Goal: Transaction & Acquisition: Purchase product/service

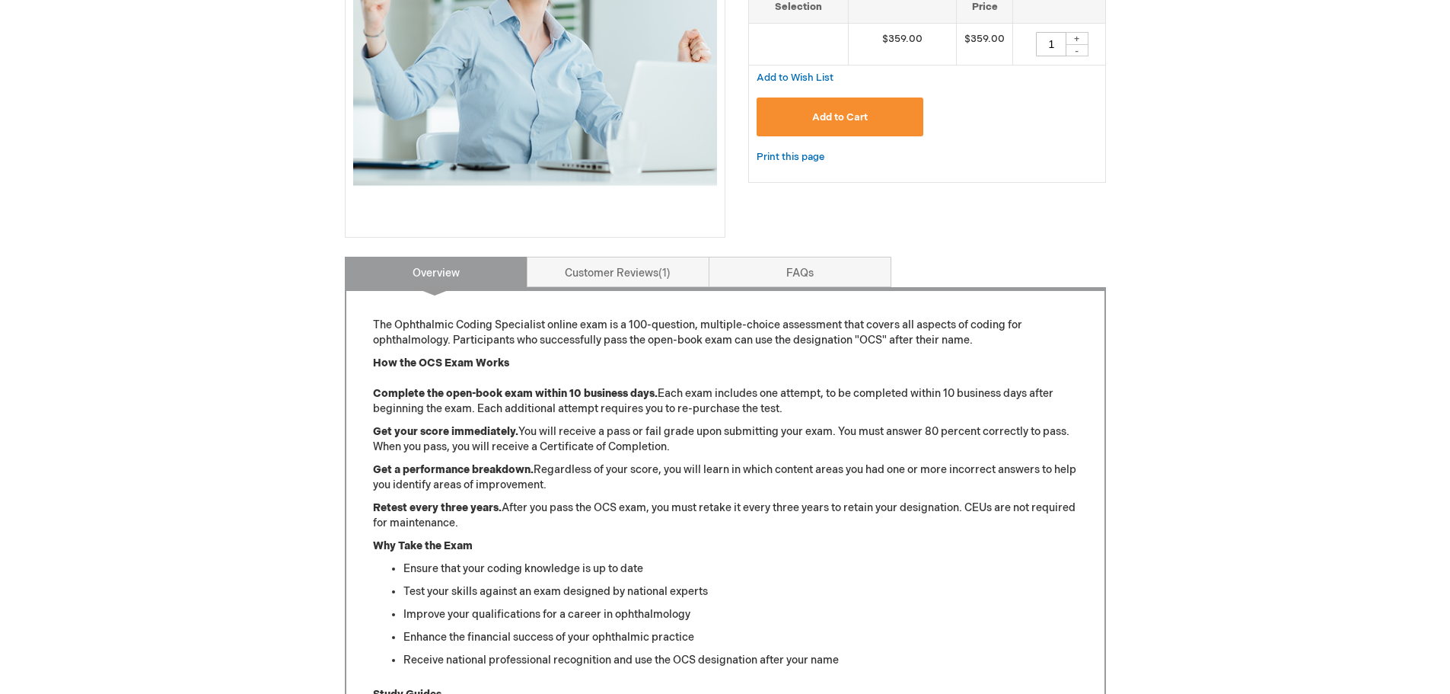
scroll to position [381, 0]
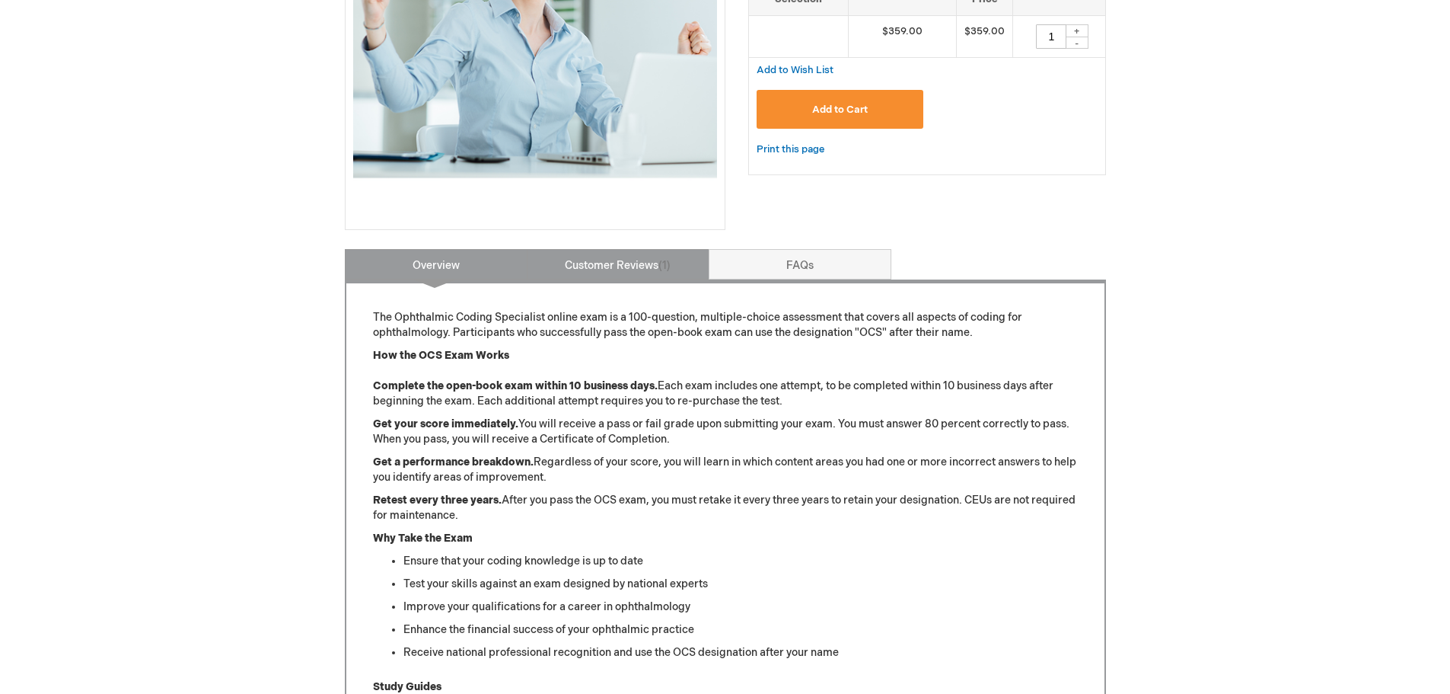
click at [629, 269] on link "Customer Reviews 1" at bounding box center [618, 264] width 183 height 30
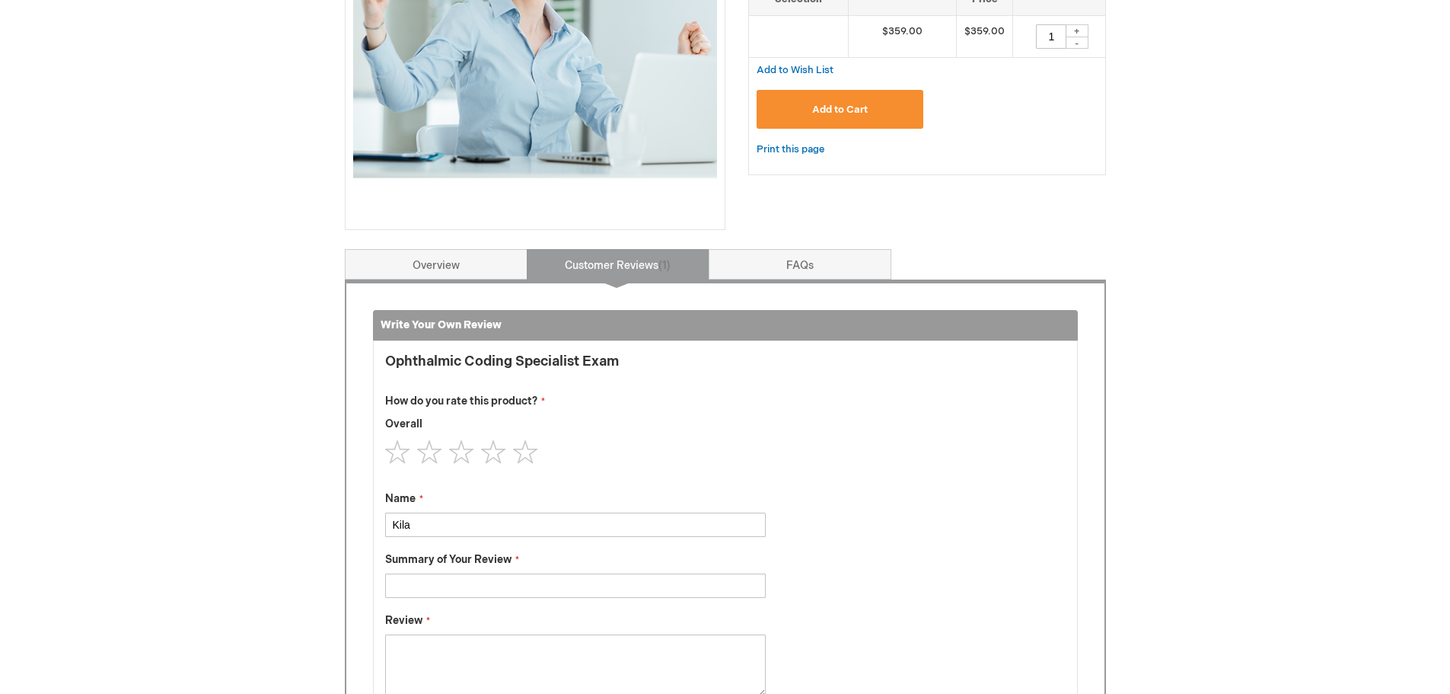
scroll to position [630, 0]
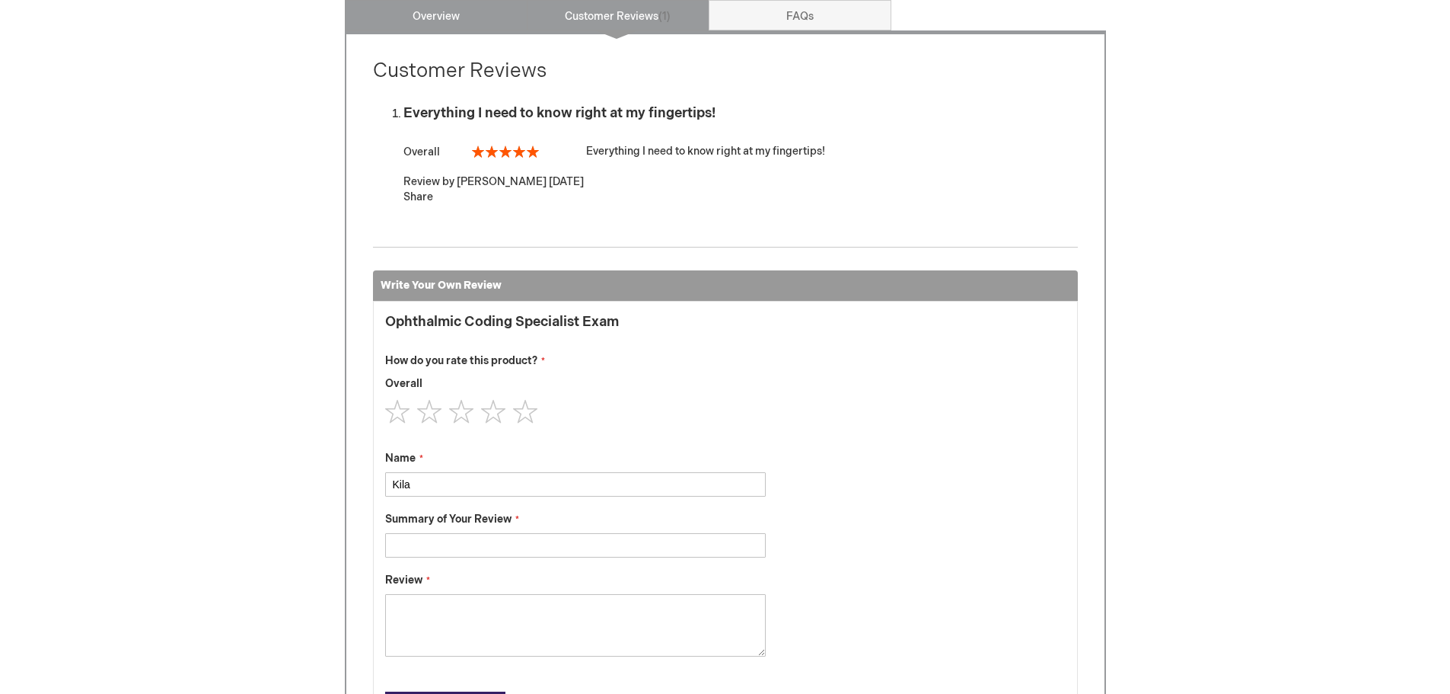
click at [409, 30] on link "Overview" at bounding box center [436, 15] width 183 height 30
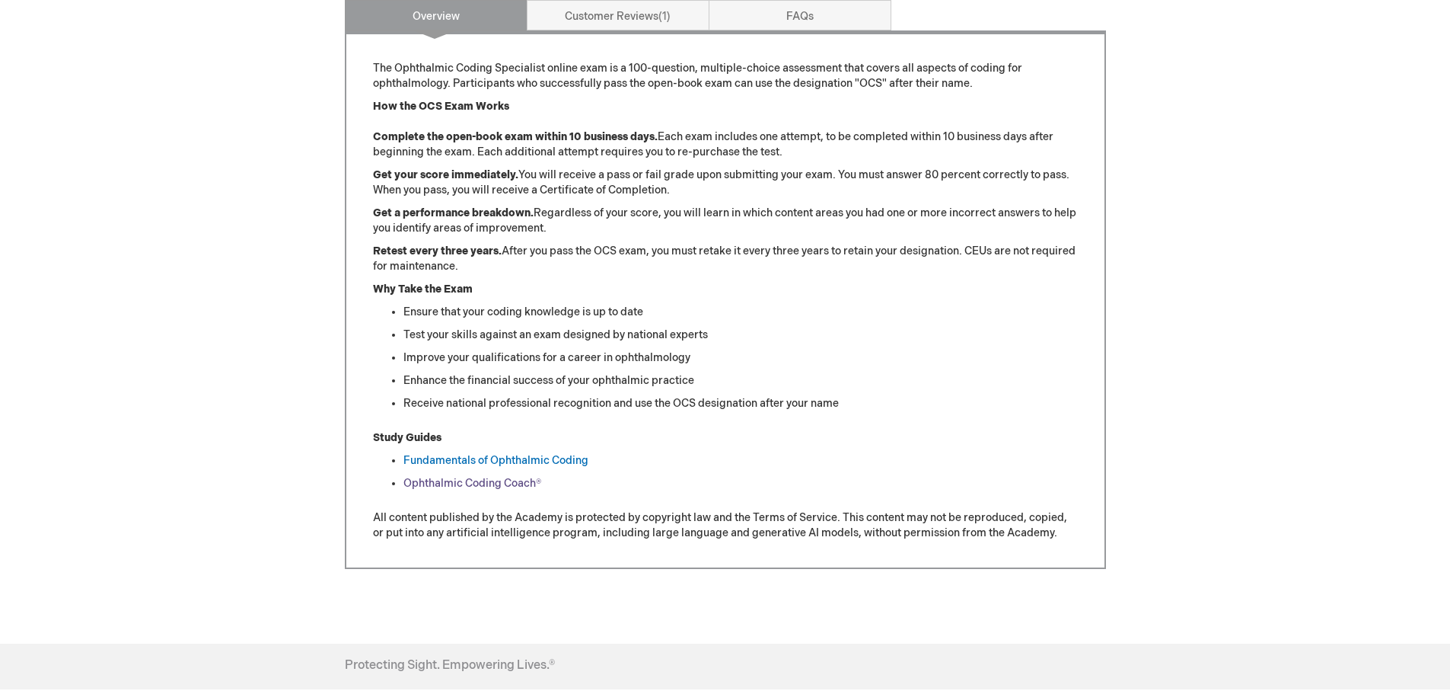
click at [483, 477] on link "Ophthalmic Coding Coach®" at bounding box center [472, 483] width 138 height 13
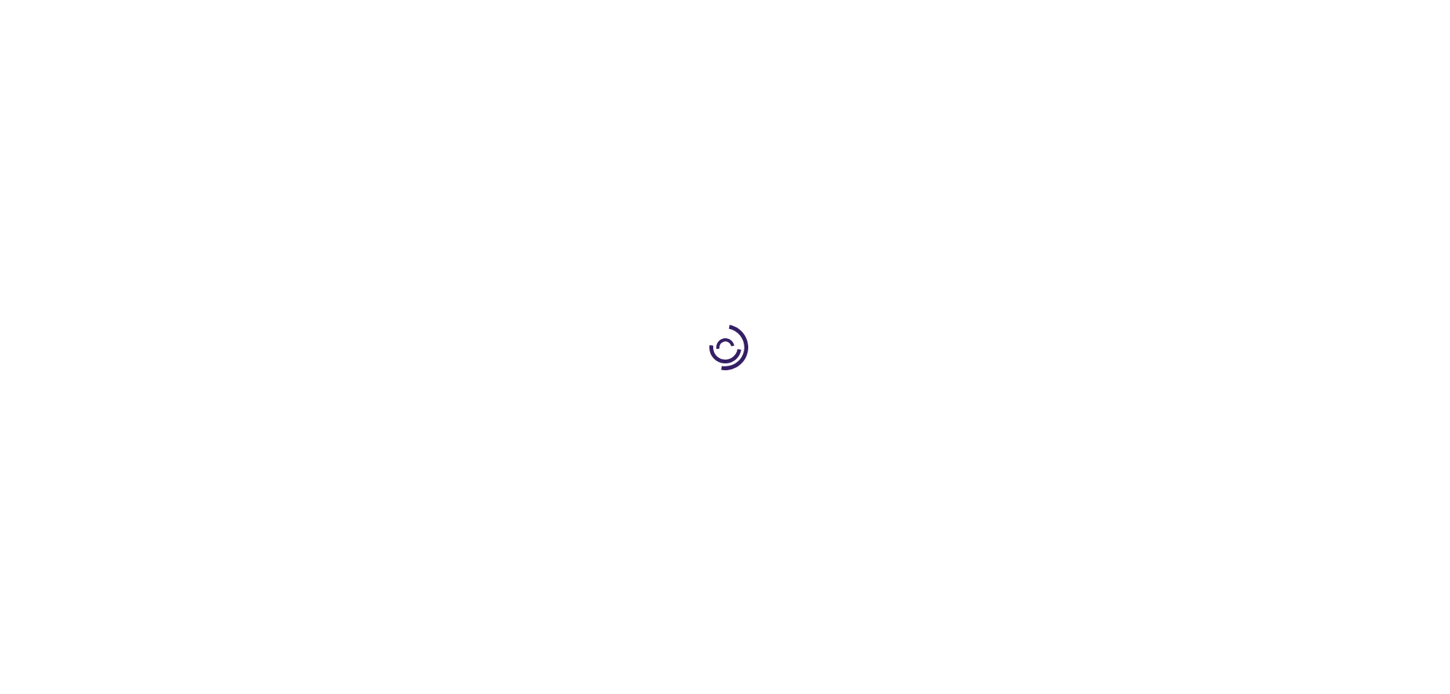
type input "0"
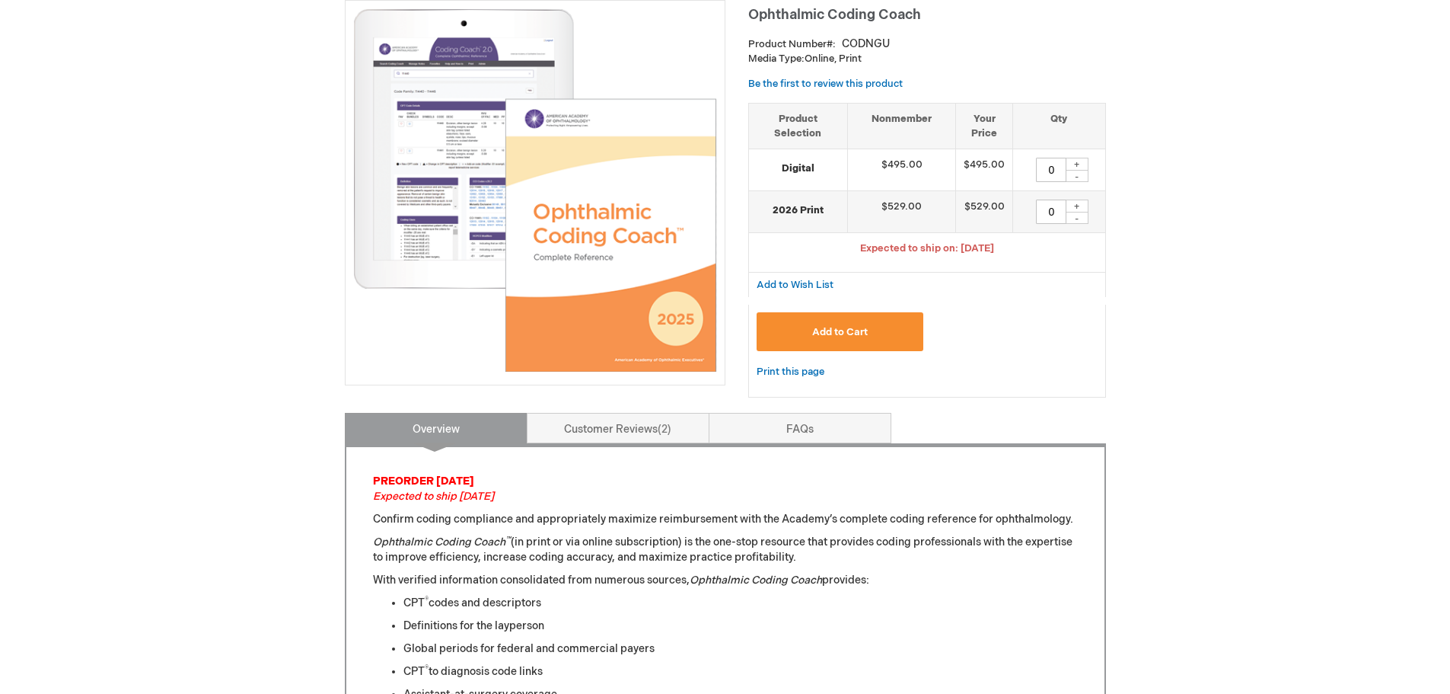
scroll to position [228, 0]
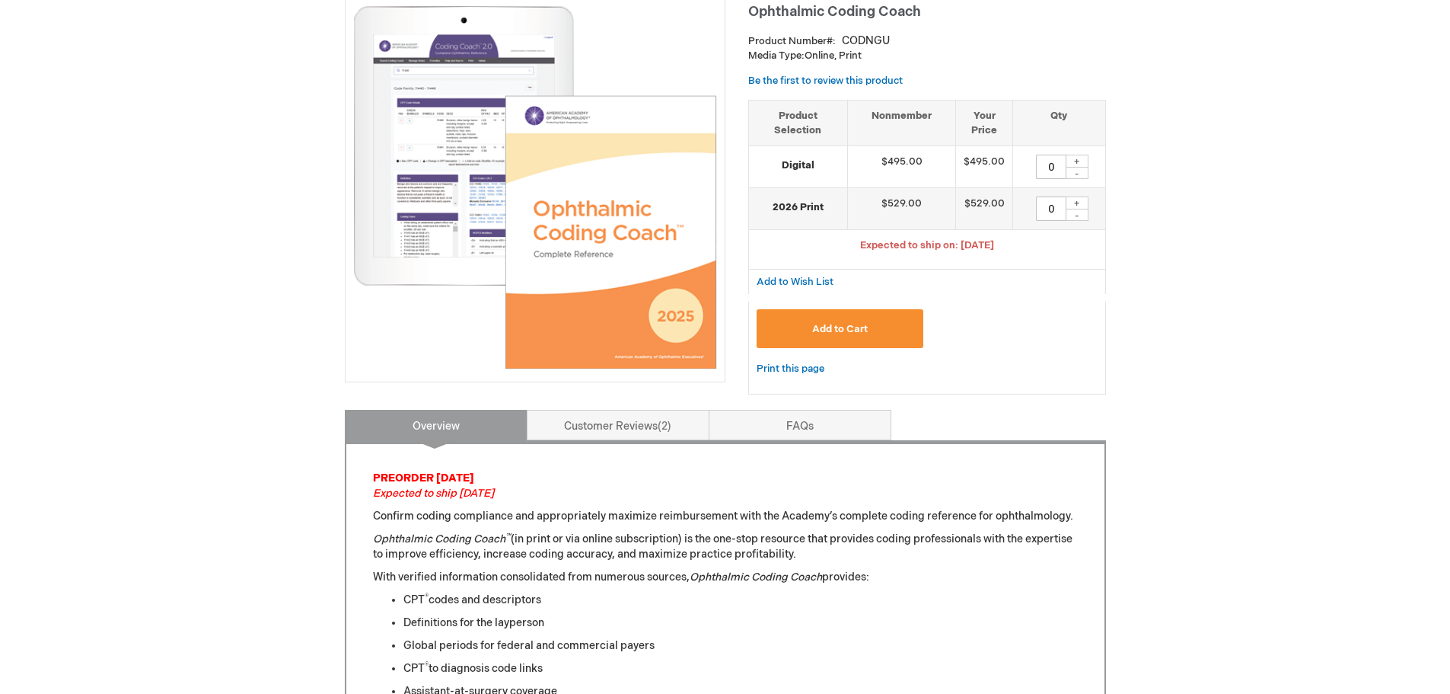
click at [916, 346] on button "Add to Cart" at bounding box center [840, 328] width 167 height 39
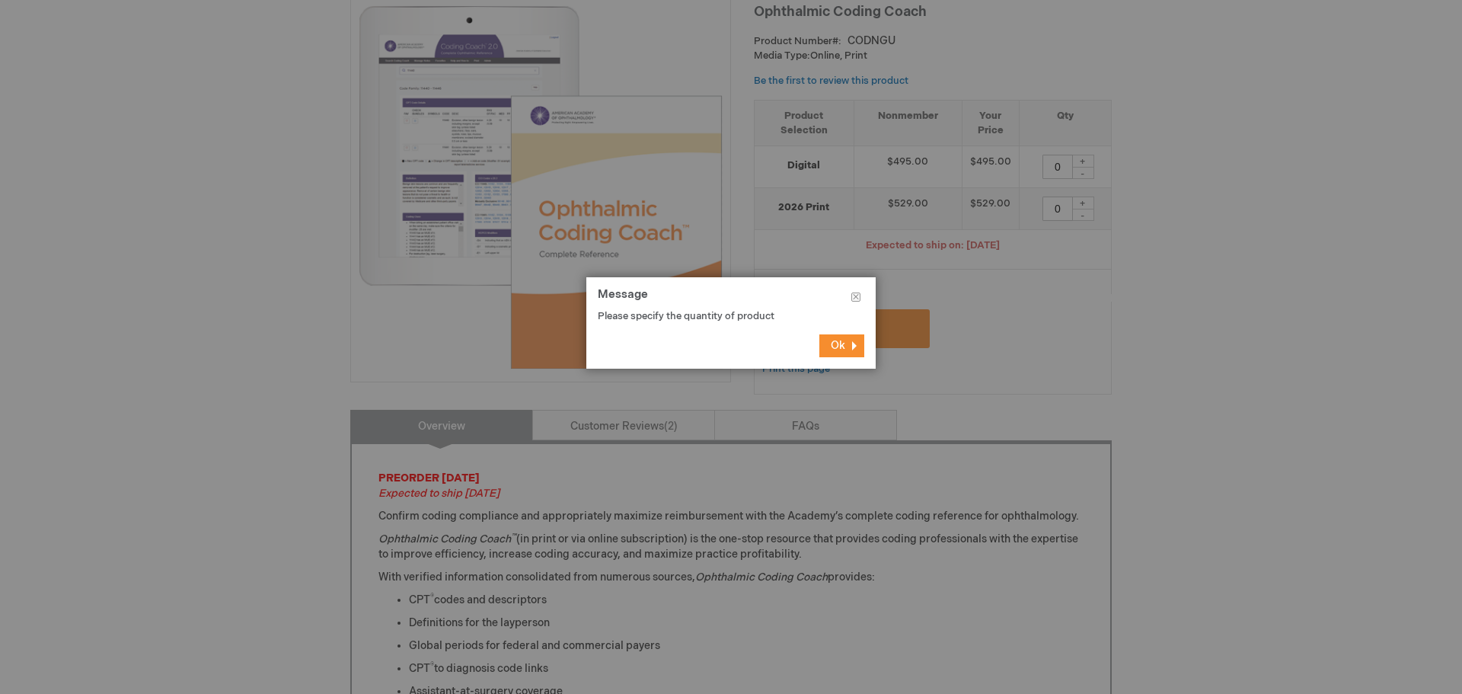
click at [828, 340] on button "Ok" at bounding box center [841, 345] width 45 height 23
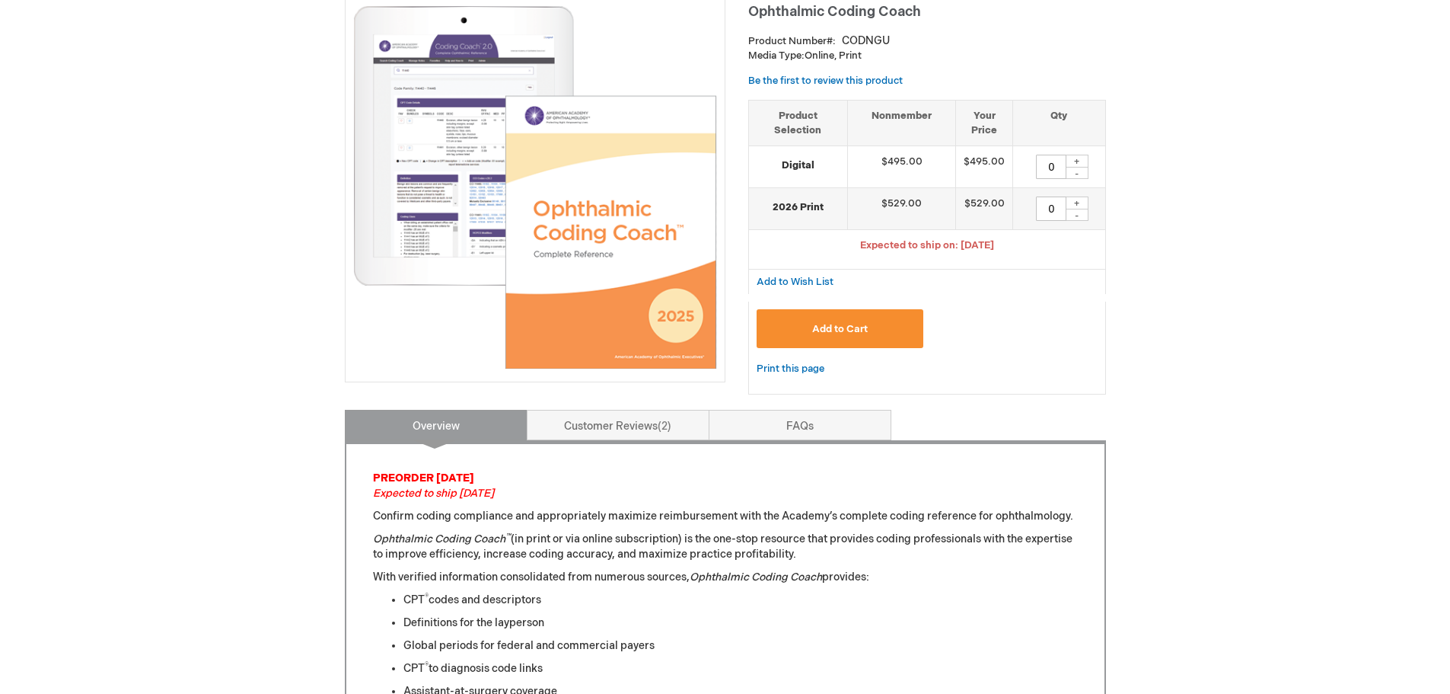
click at [1071, 161] on div "+" at bounding box center [1077, 161] width 23 height 13
type input "1"
click at [859, 338] on button "Add to Cart" at bounding box center [840, 328] width 167 height 39
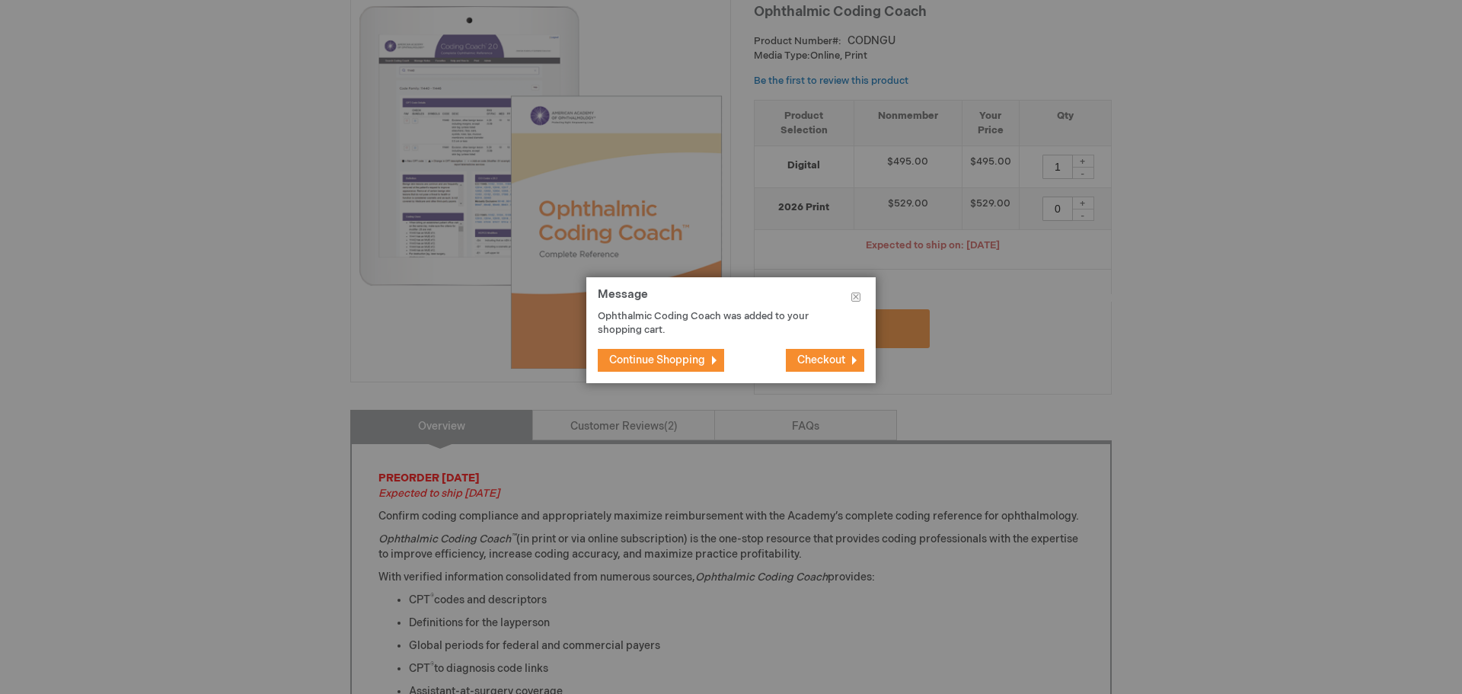
click at [686, 362] on span "Continue Shopping" at bounding box center [657, 359] width 96 height 13
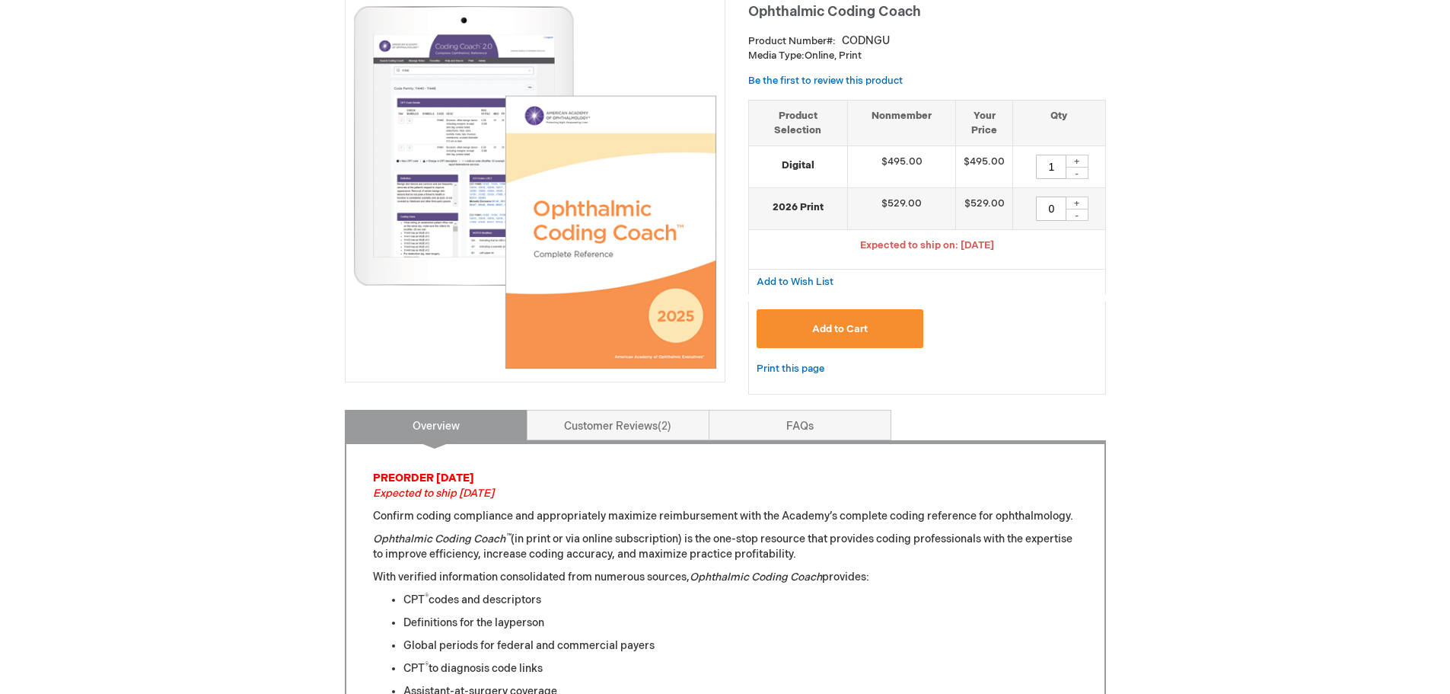
click at [1077, 199] on div "+" at bounding box center [1077, 202] width 23 height 13
type input "1"
click at [1075, 175] on div "-" at bounding box center [1077, 173] width 23 height 12
click at [888, 341] on button "Add to Cart" at bounding box center [840, 328] width 167 height 39
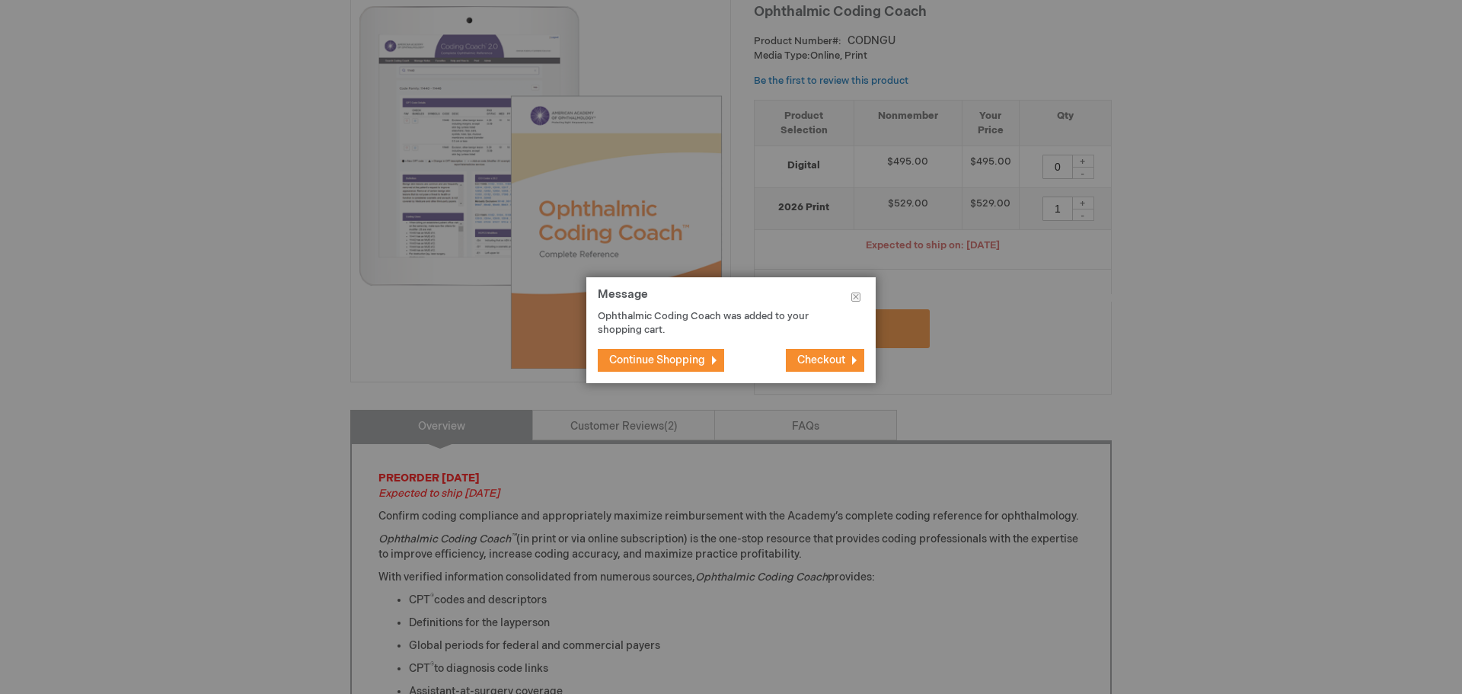
click at [710, 358] on button "Continue Shopping" at bounding box center [661, 360] width 126 height 23
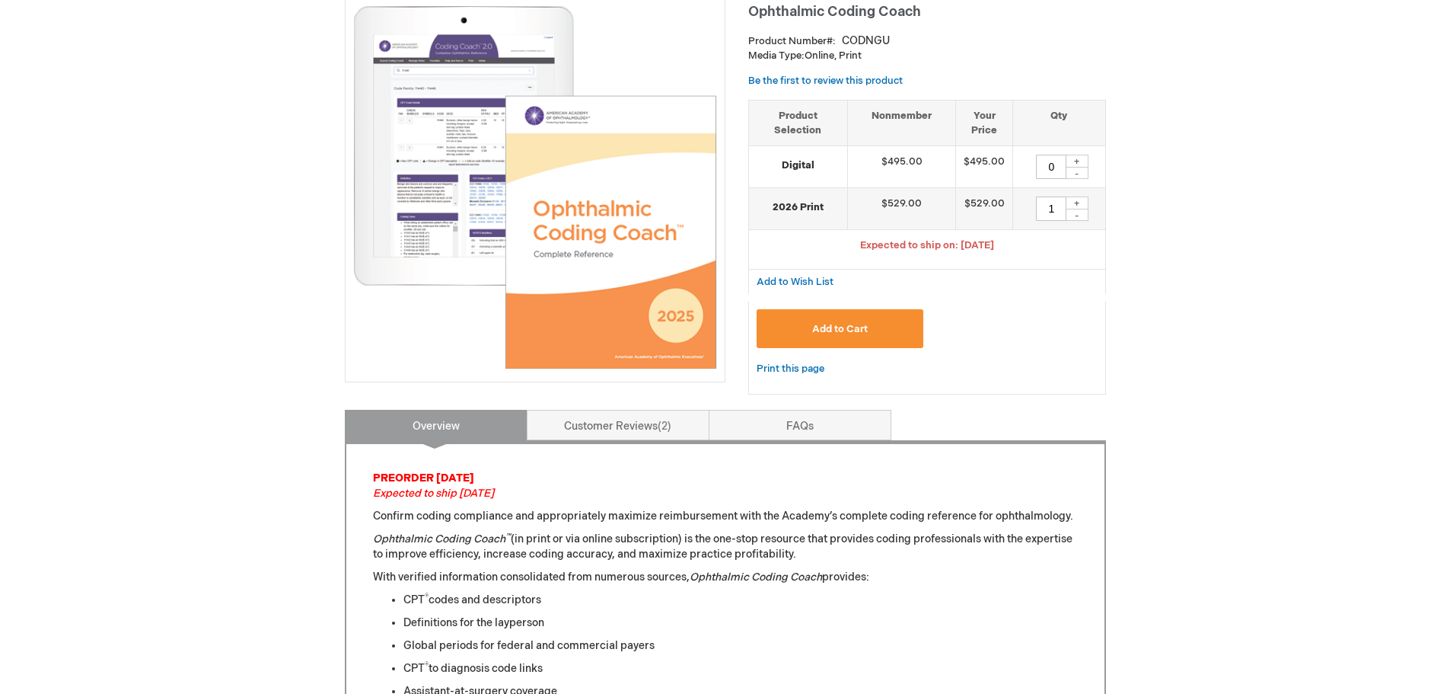
click at [1075, 158] on div "+" at bounding box center [1077, 161] width 23 height 13
type input "1"
click at [1070, 218] on div "-" at bounding box center [1077, 215] width 23 height 12
type input "0"
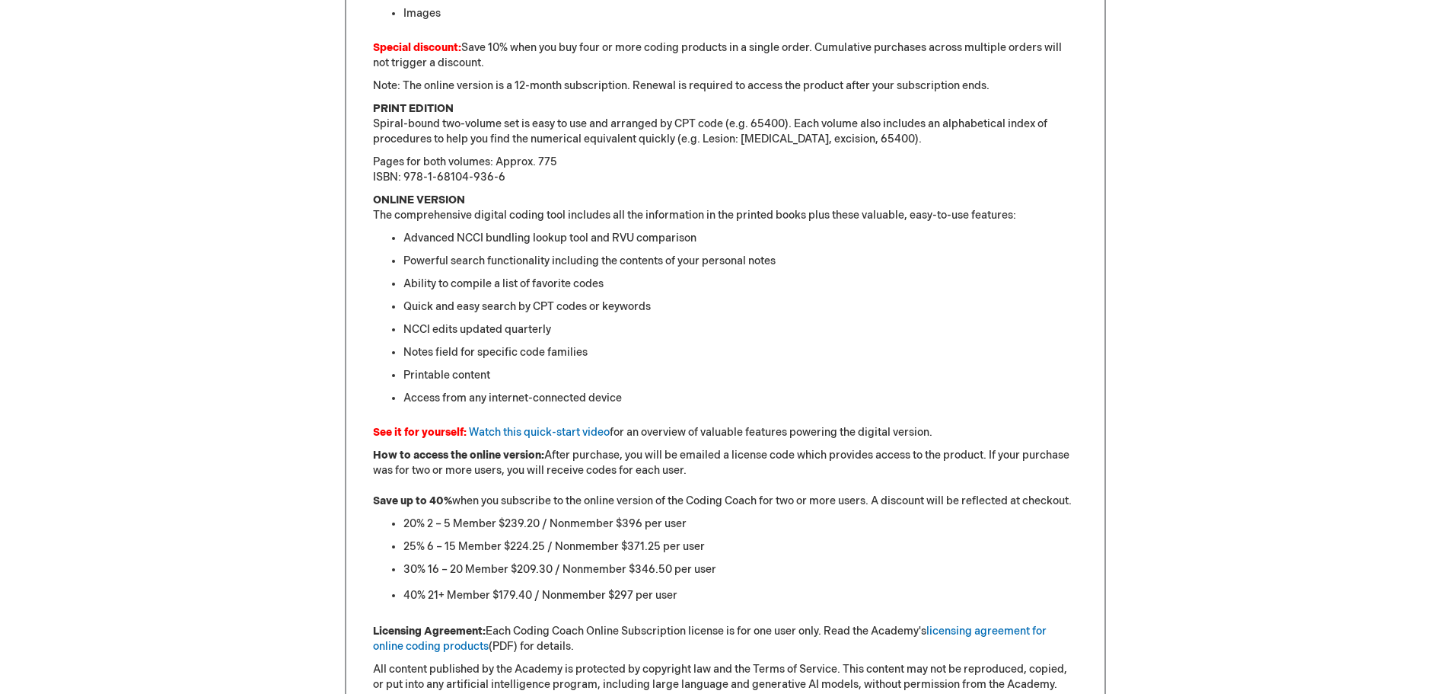
scroll to position [1523, 0]
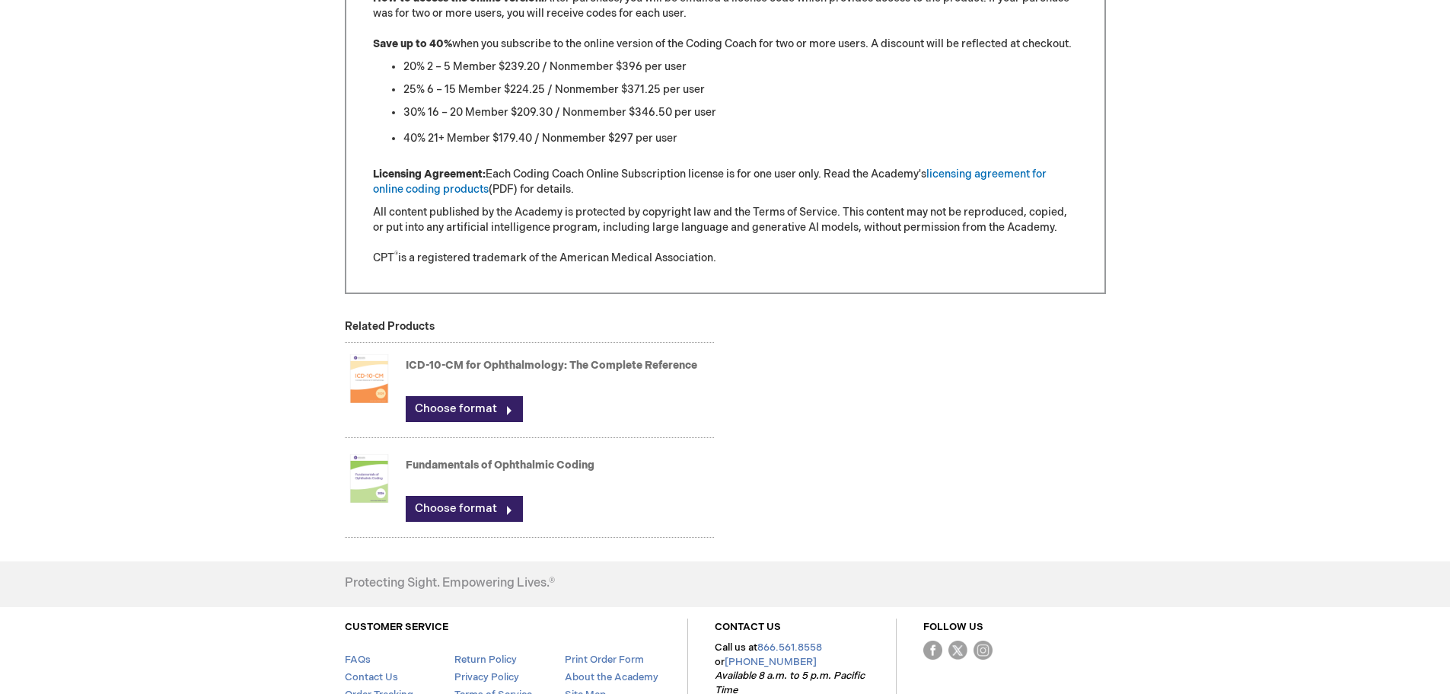
click at [375, 366] on img at bounding box center [369, 378] width 49 height 61
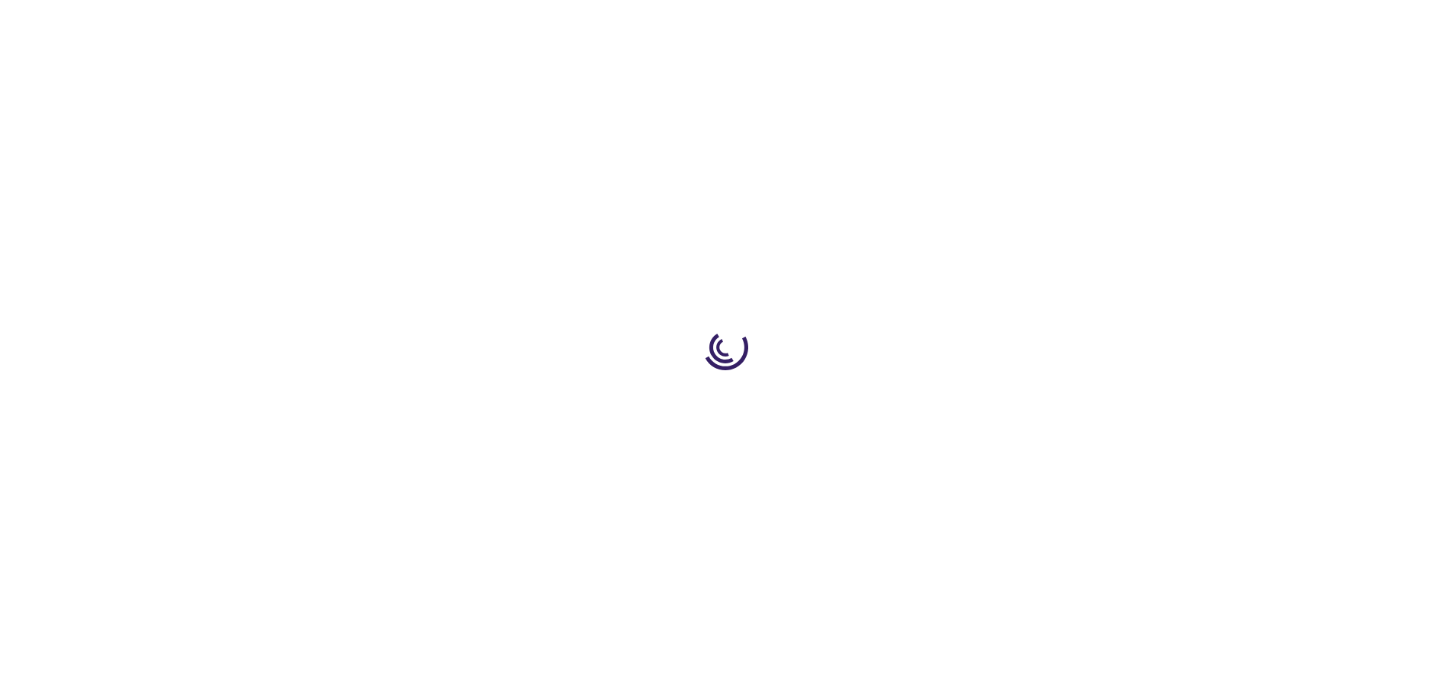
type input "0"
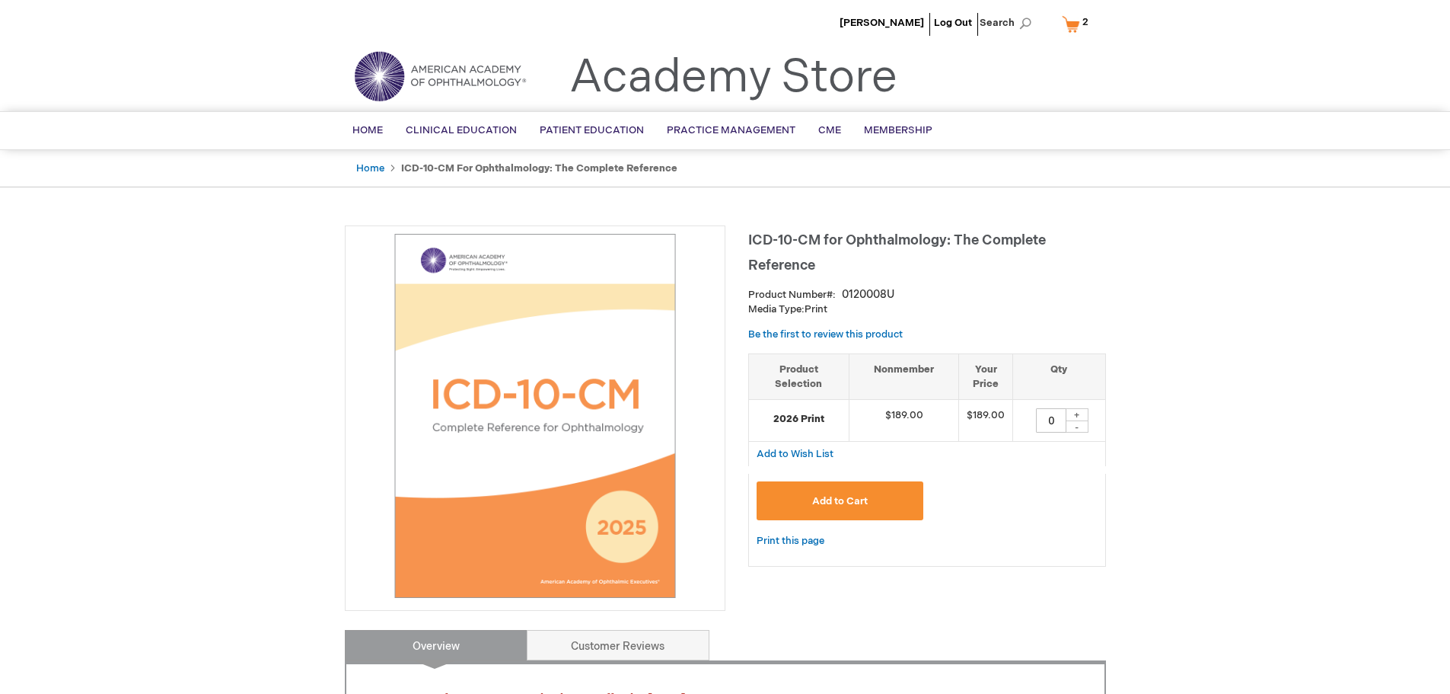
click at [643, 509] on img at bounding box center [535, 416] width 364 height 364
click at [646, 509] on img at bounding box center [535, 416] width 364 height 364
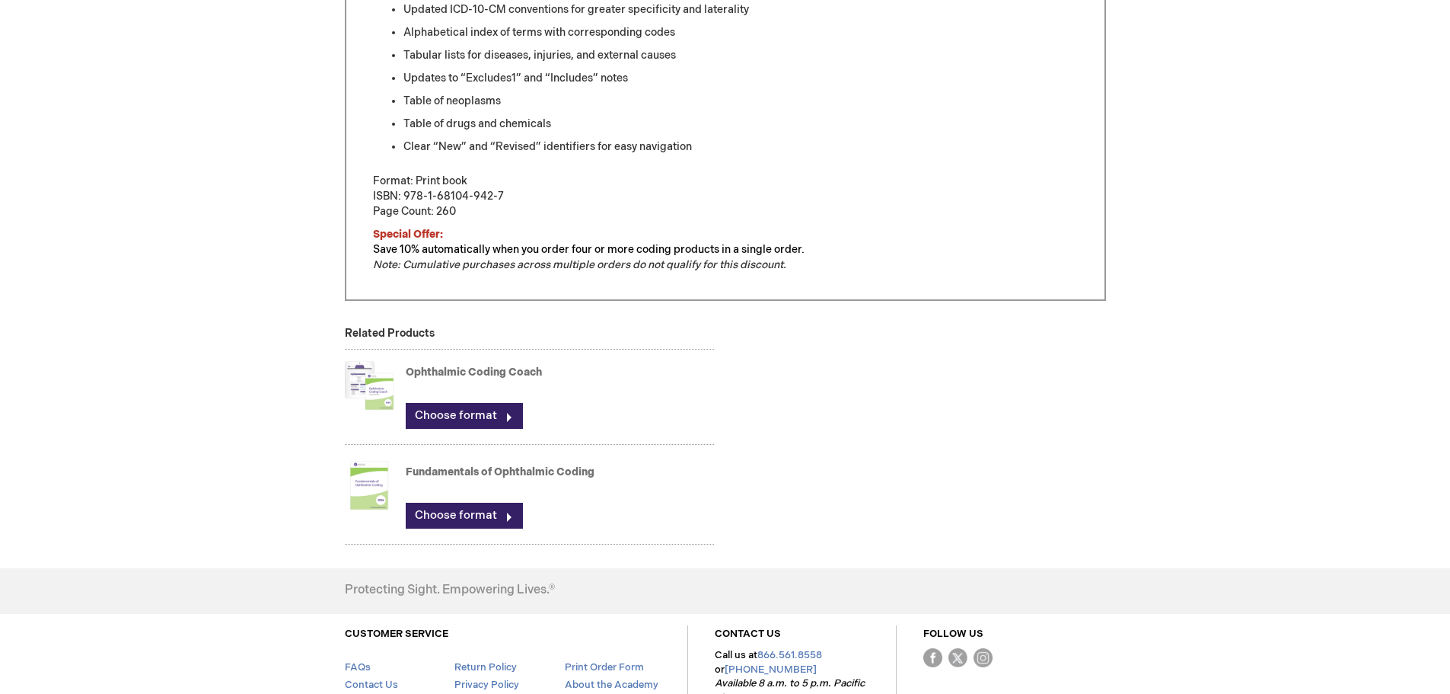
scroll to position [837, 0]
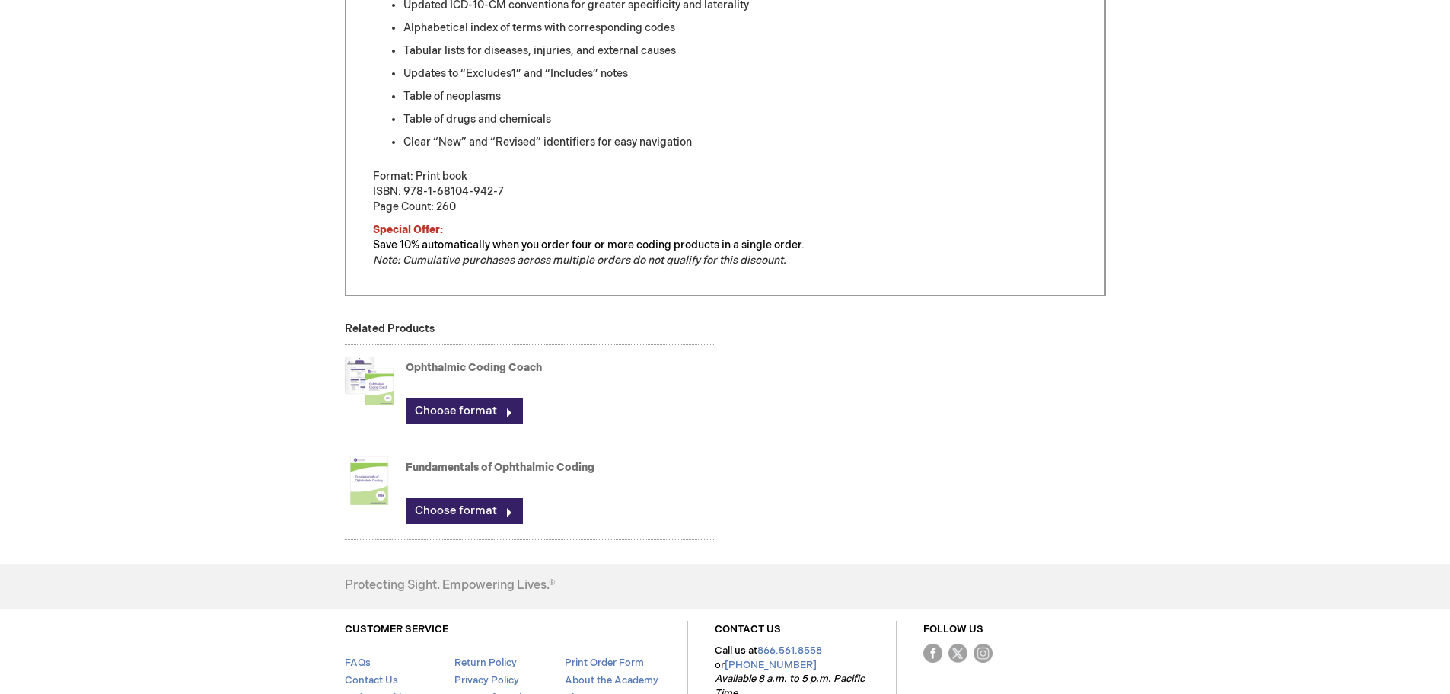
click at [369, 379] on img at bounding box center [369, 380] width 49 height 61
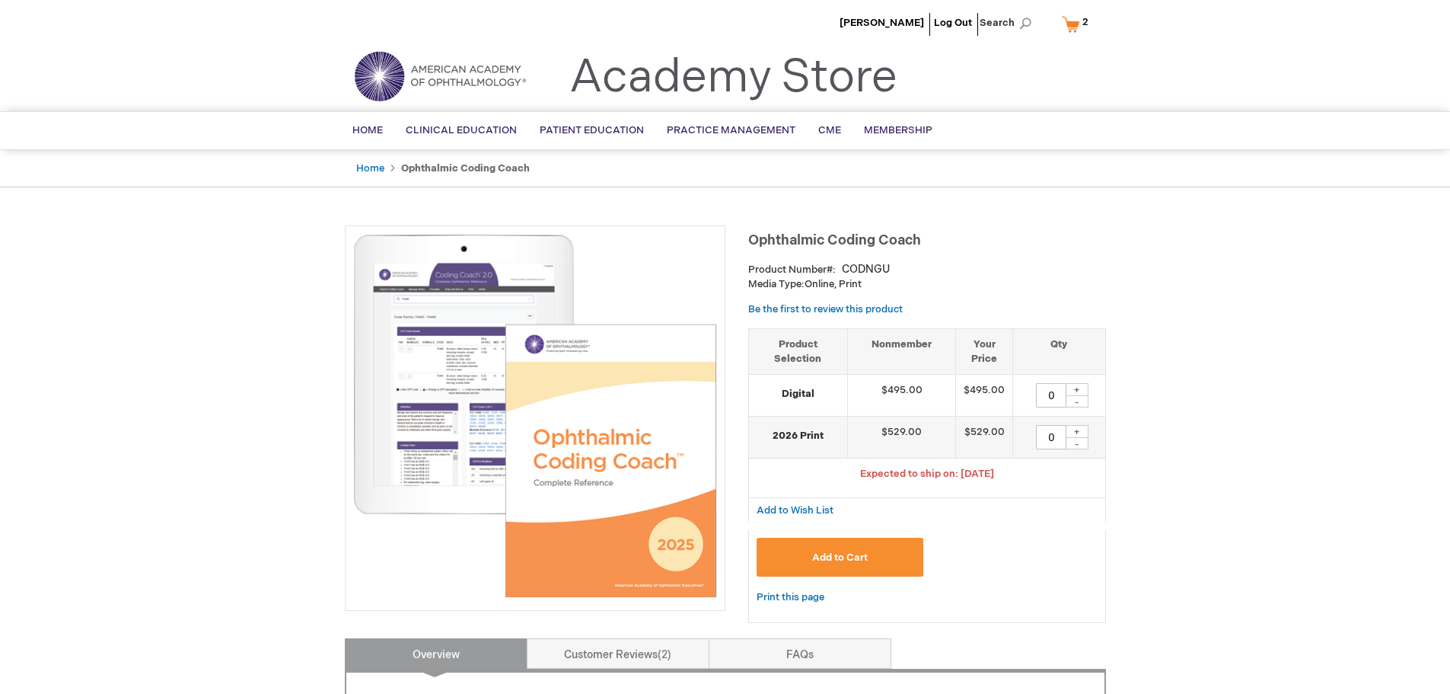
click at [448, 436] on img at bounding box center [535, 416] width 364 height 364
click at [359, 165] on link "Home" at bounding box center [370, 168] width 28 height 12
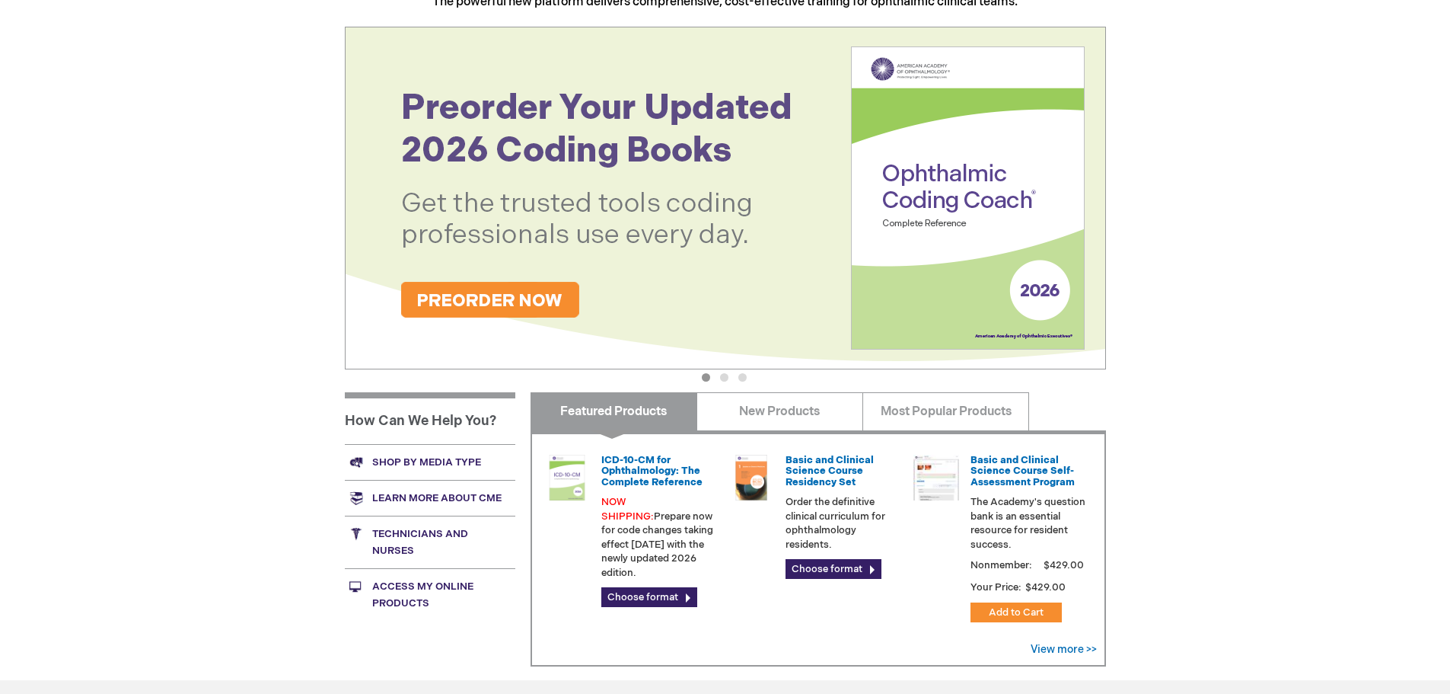
scroll to position [222, 0]
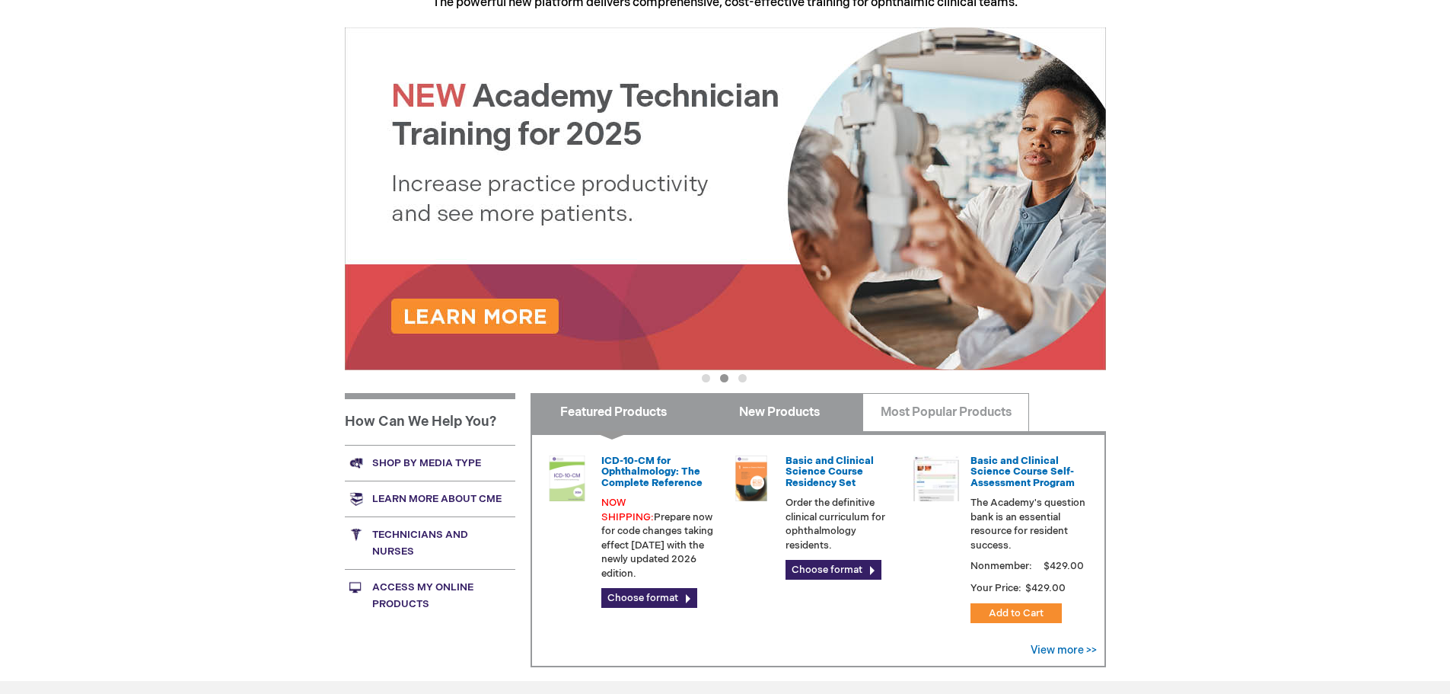
click at [782, 409] on link "New Products" at bounding box center [780, 412] width 167 height 38
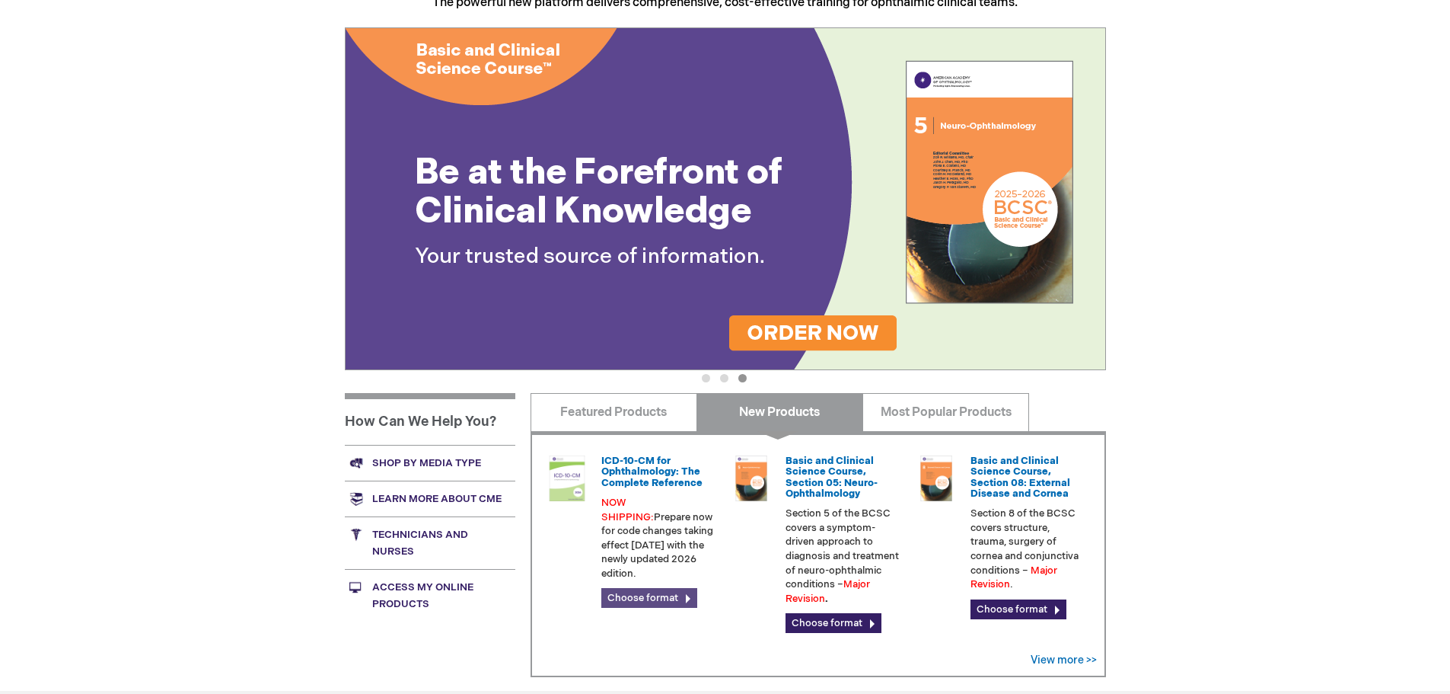
click at [676, 591] on link "Choose format" at bounding box center [649, 598] width 96 height 20
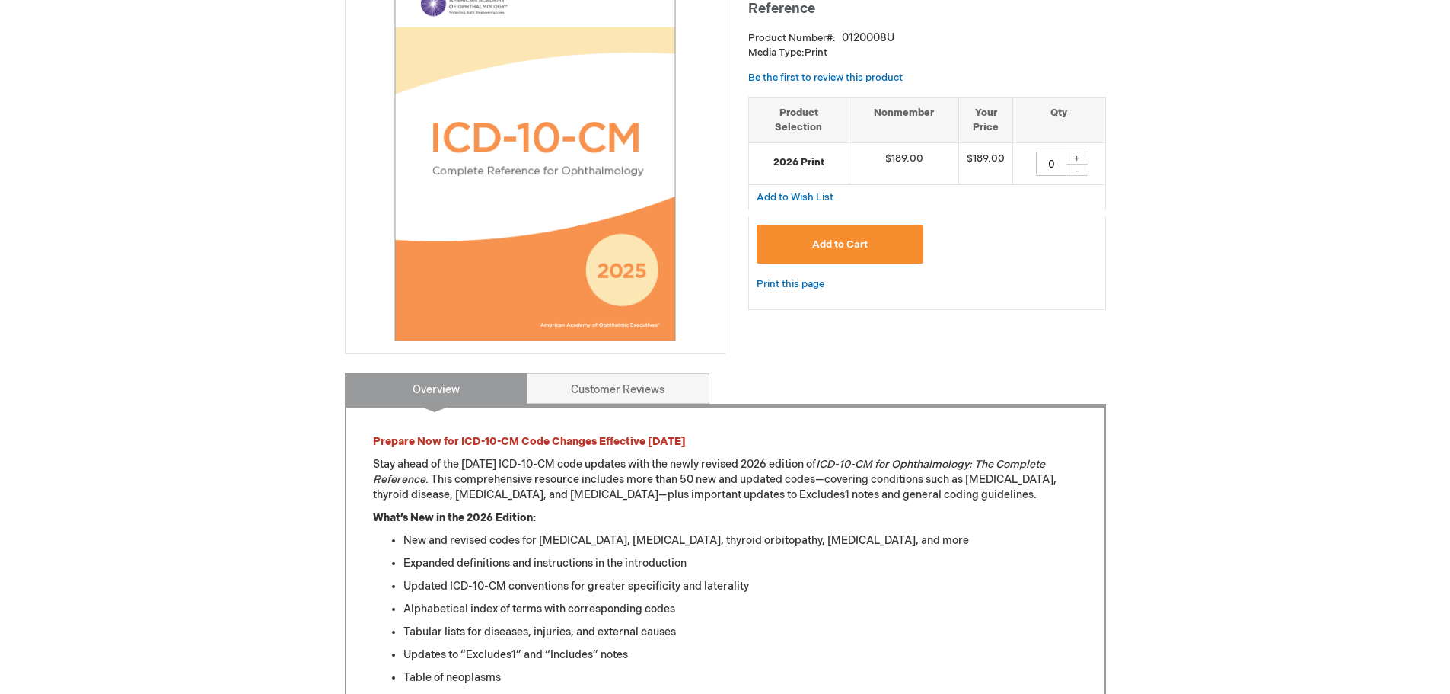
scroll to position [228, 0]
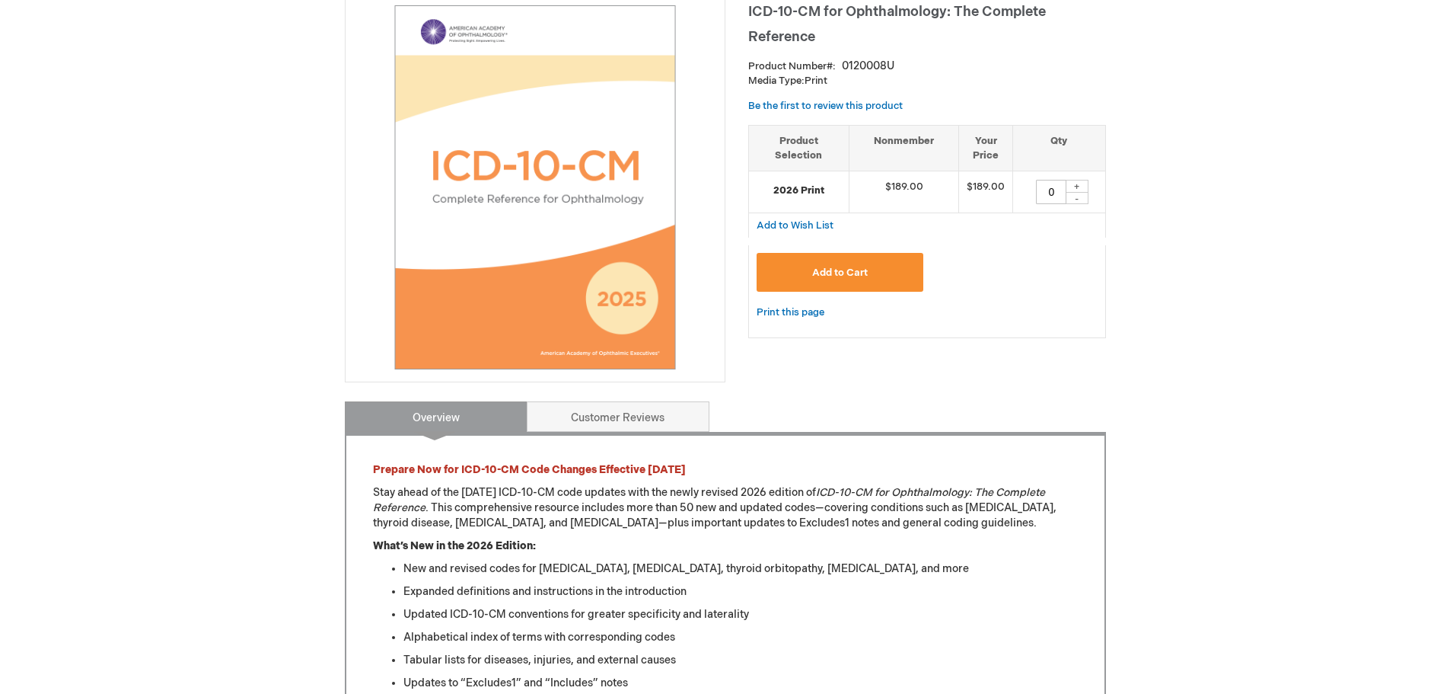
click at [1077, 184] on div "+" at bounding box center [1077, 186] width 23 height 13
type input "1"
click at [907, 269] on button "Add to Cart" at bounding box center [840, 272] width 167 height 39
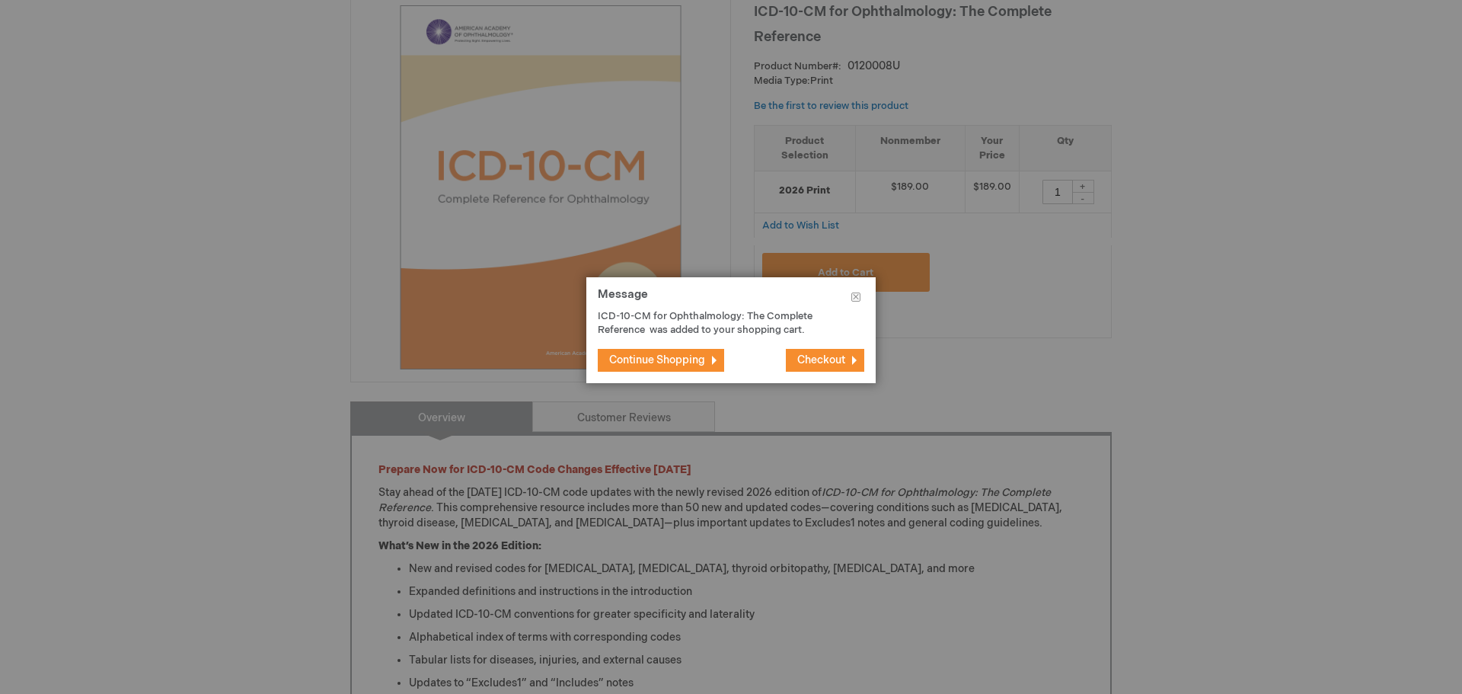
click at [659, 359] on span "Continue Shopping" at bounding box center [657, 359] width 96 height 13
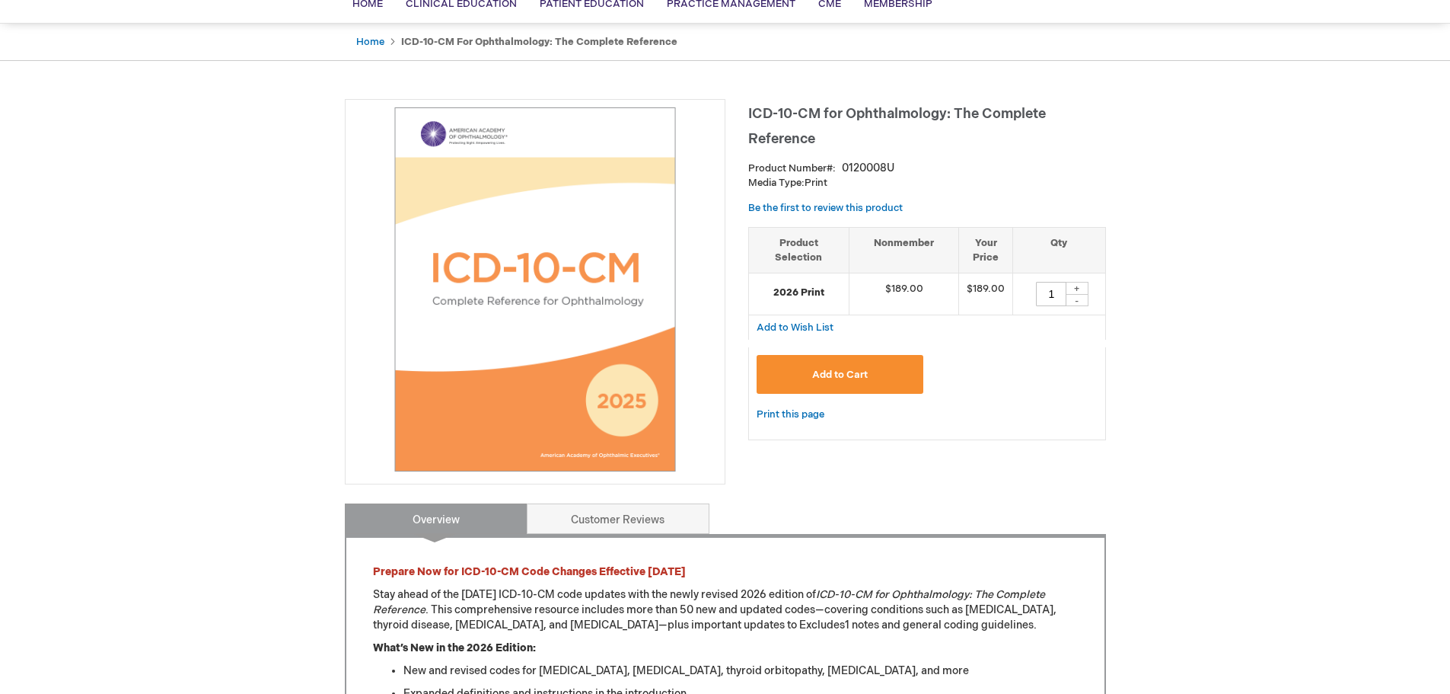
scroll to position [0, 0]
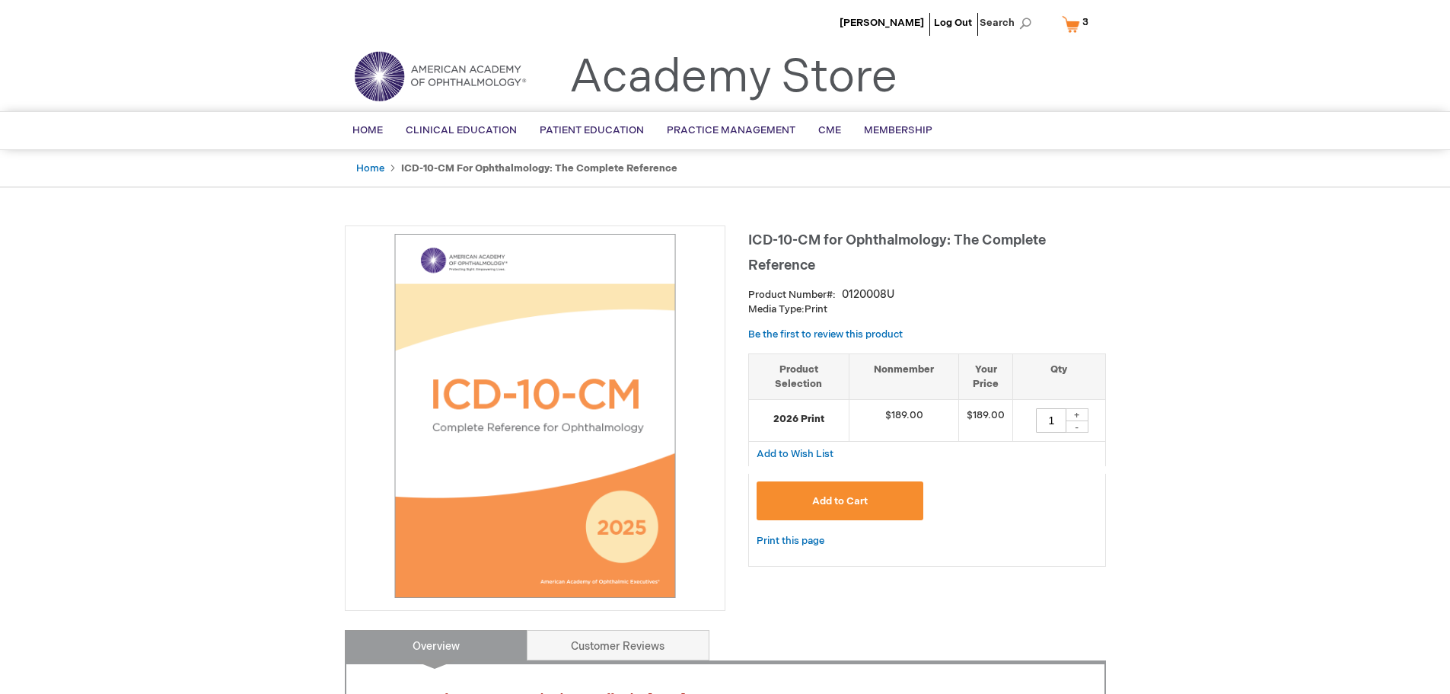
click at [1069, 21] on link "My Cart 3 3 items" at bounding box center [1079, 24] width 40 height 27
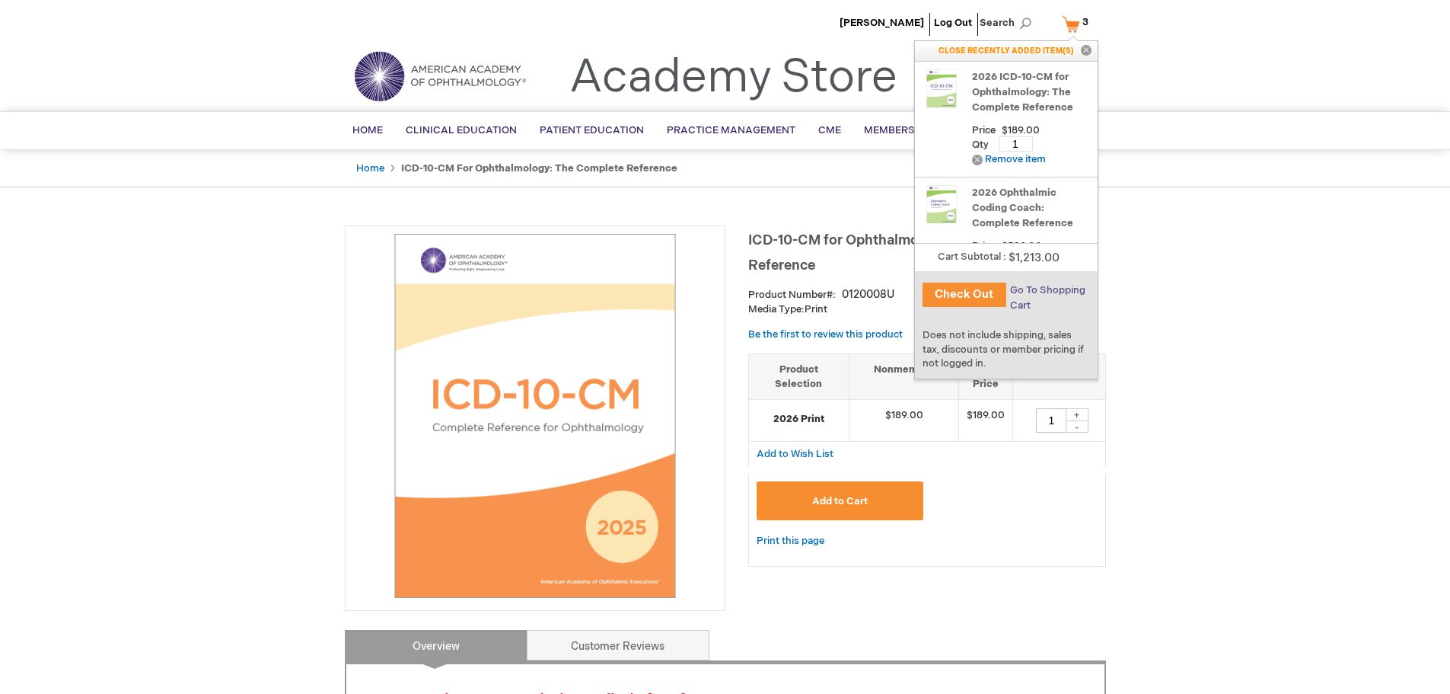
click at [1027, 290] on span "Go To Shopping Cart" at bounding box center [1047, 297] width 75 height 27
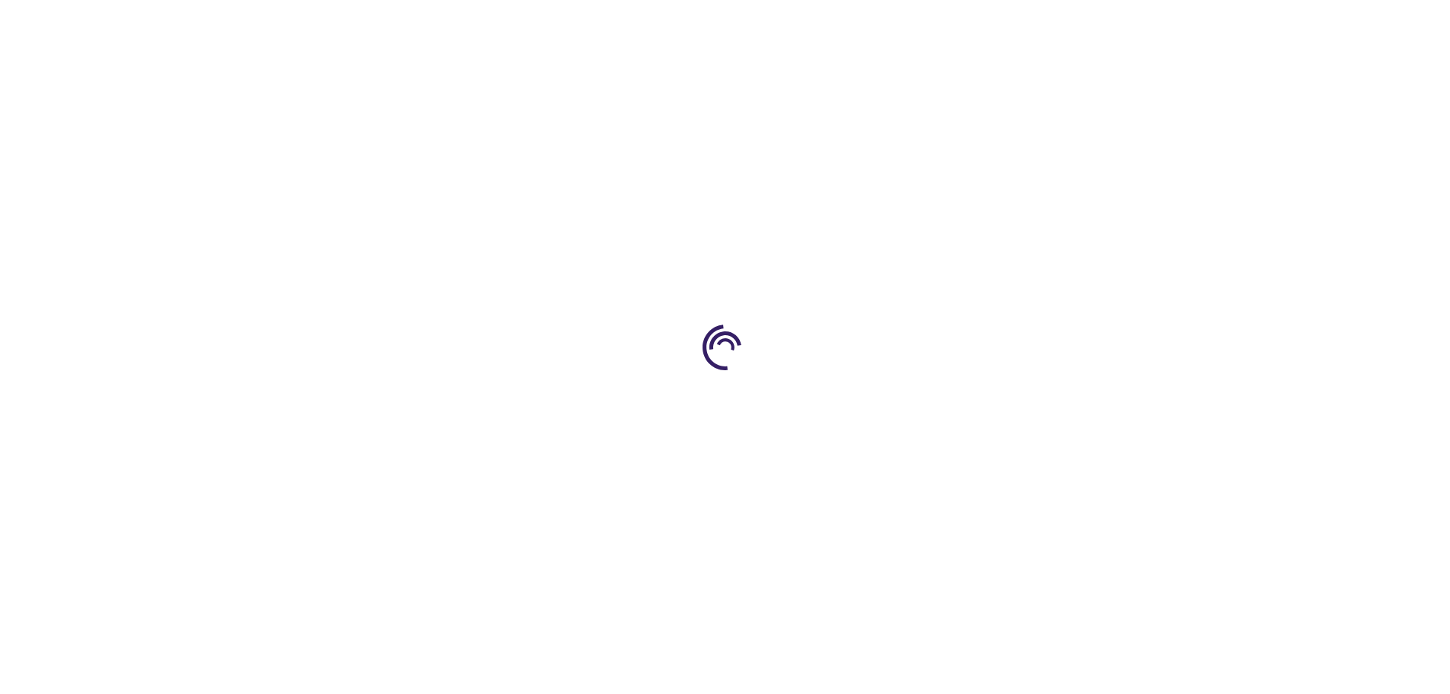
select select "US"
select select "44"
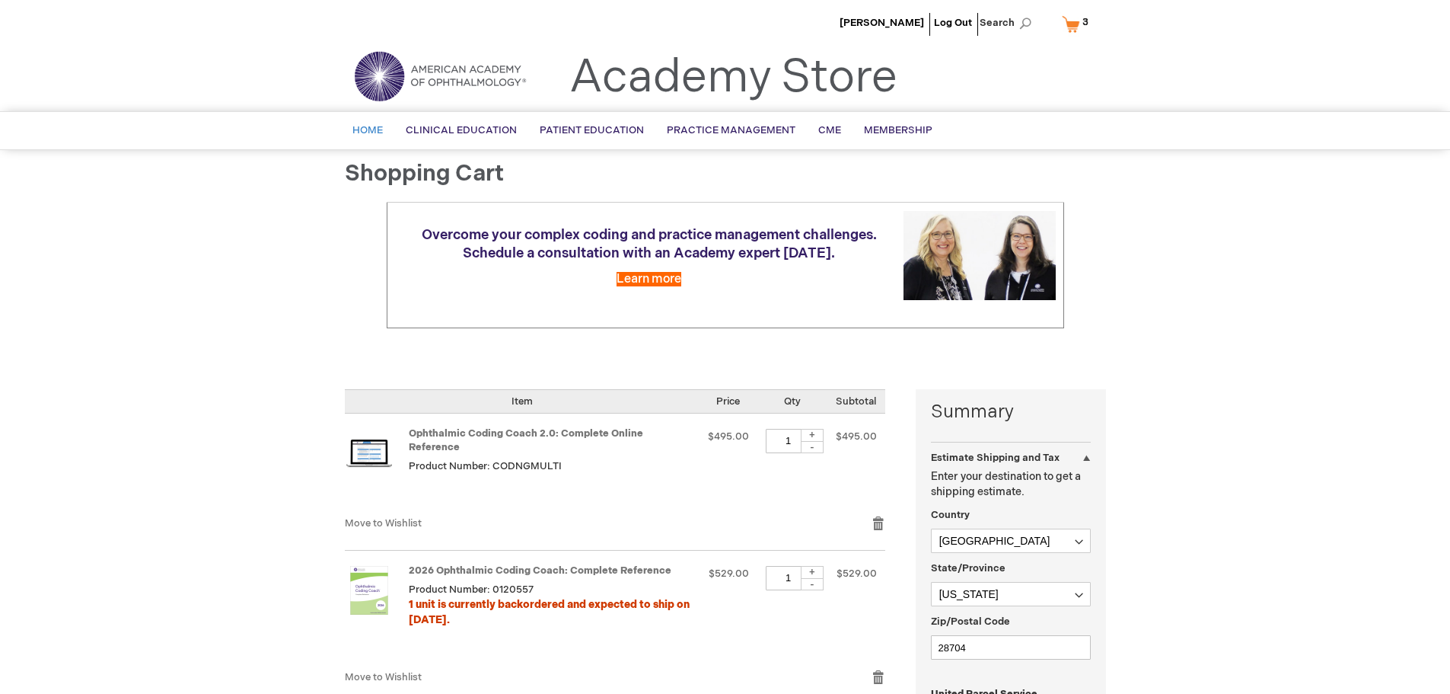
click at [378, 124] on span "Home" at bounding box center [367, 130] width 30 height 12
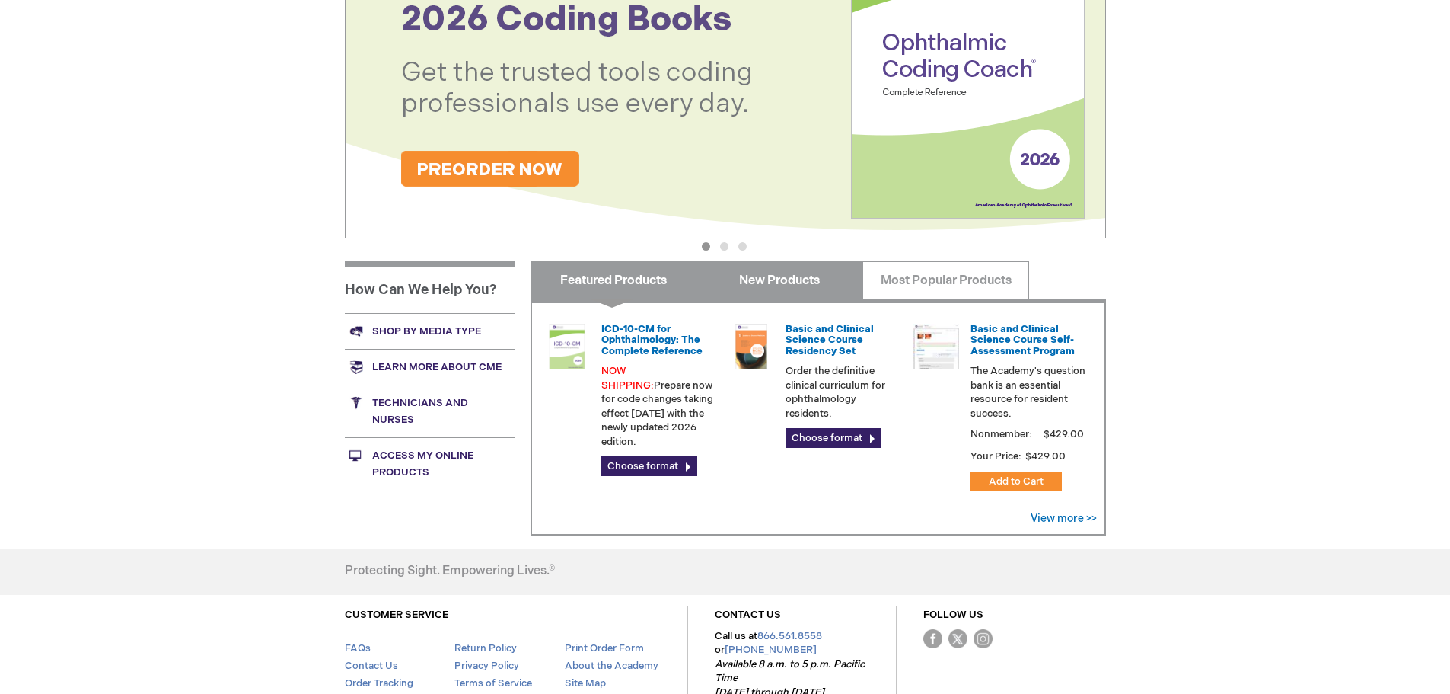
scroll to position [451, 0]
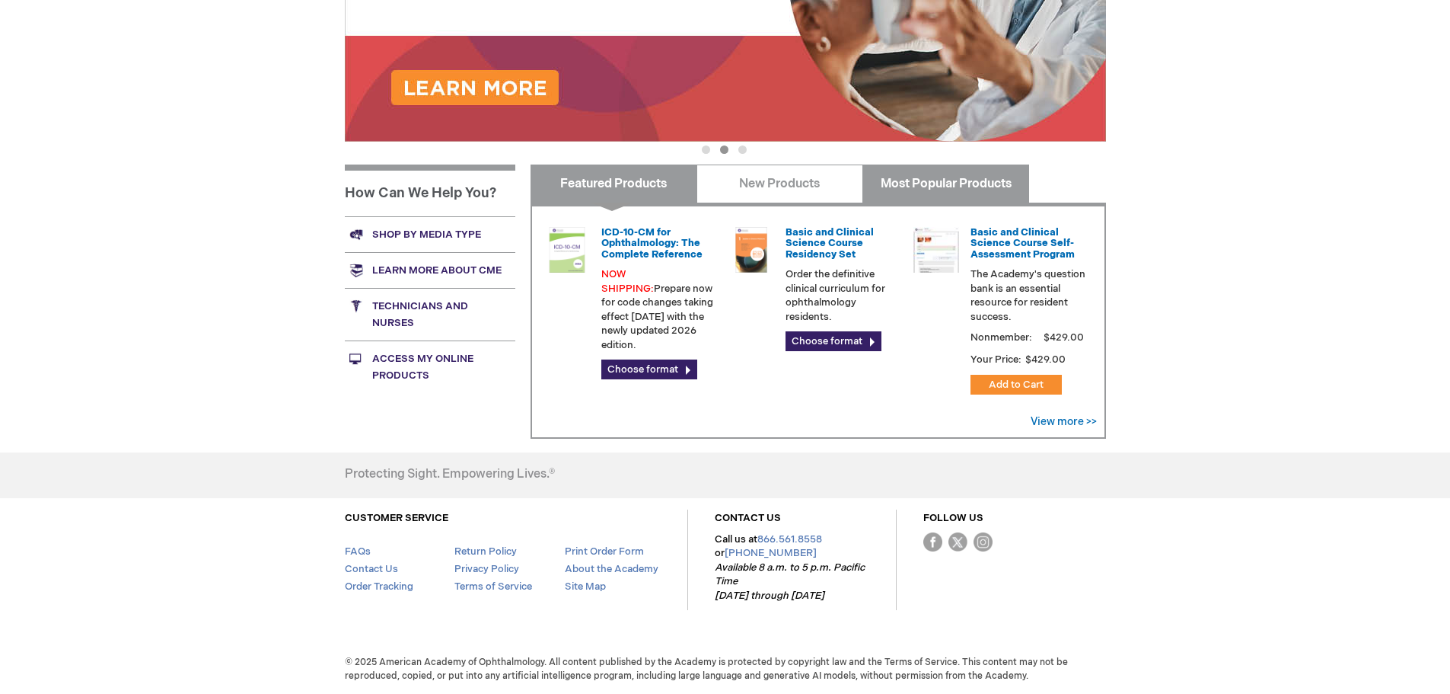
click at [924, 187] on link "Most Popular Products" at bounding box center [946, 183] width 167 height 38
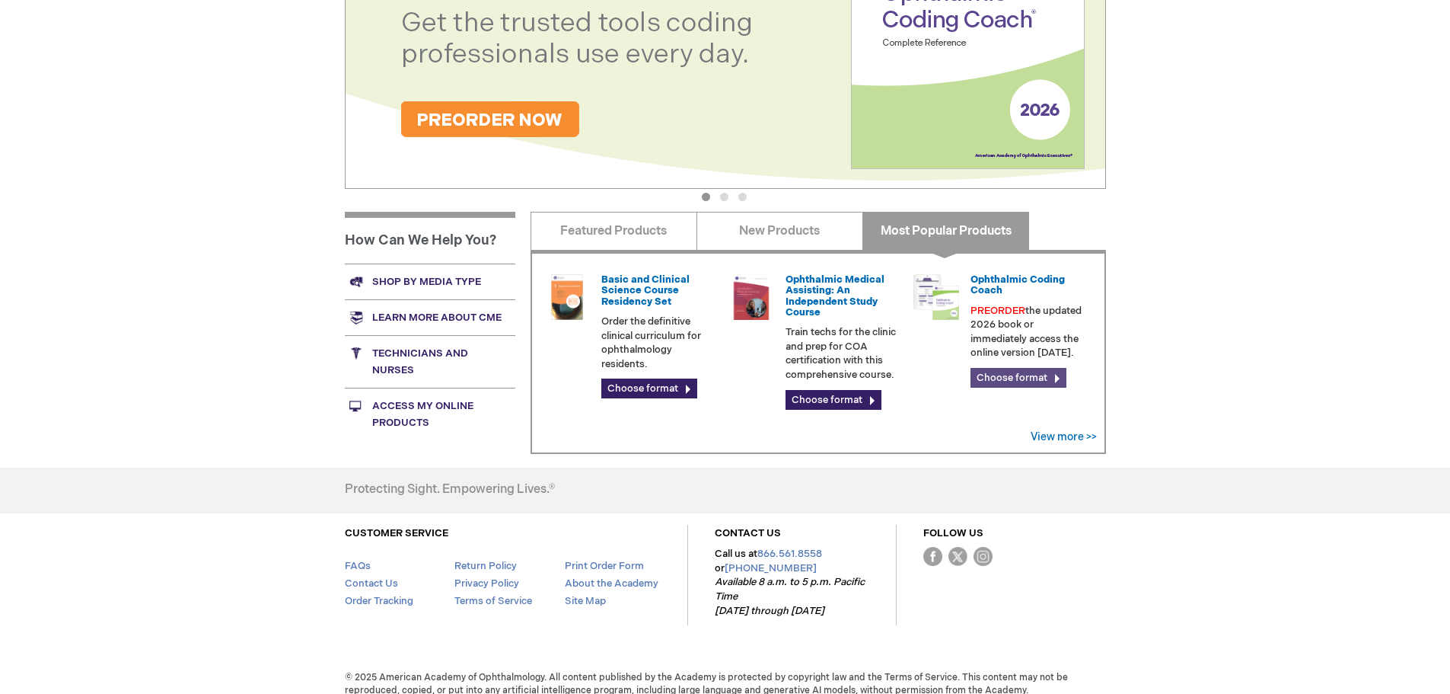
scroll to position [418, 0]
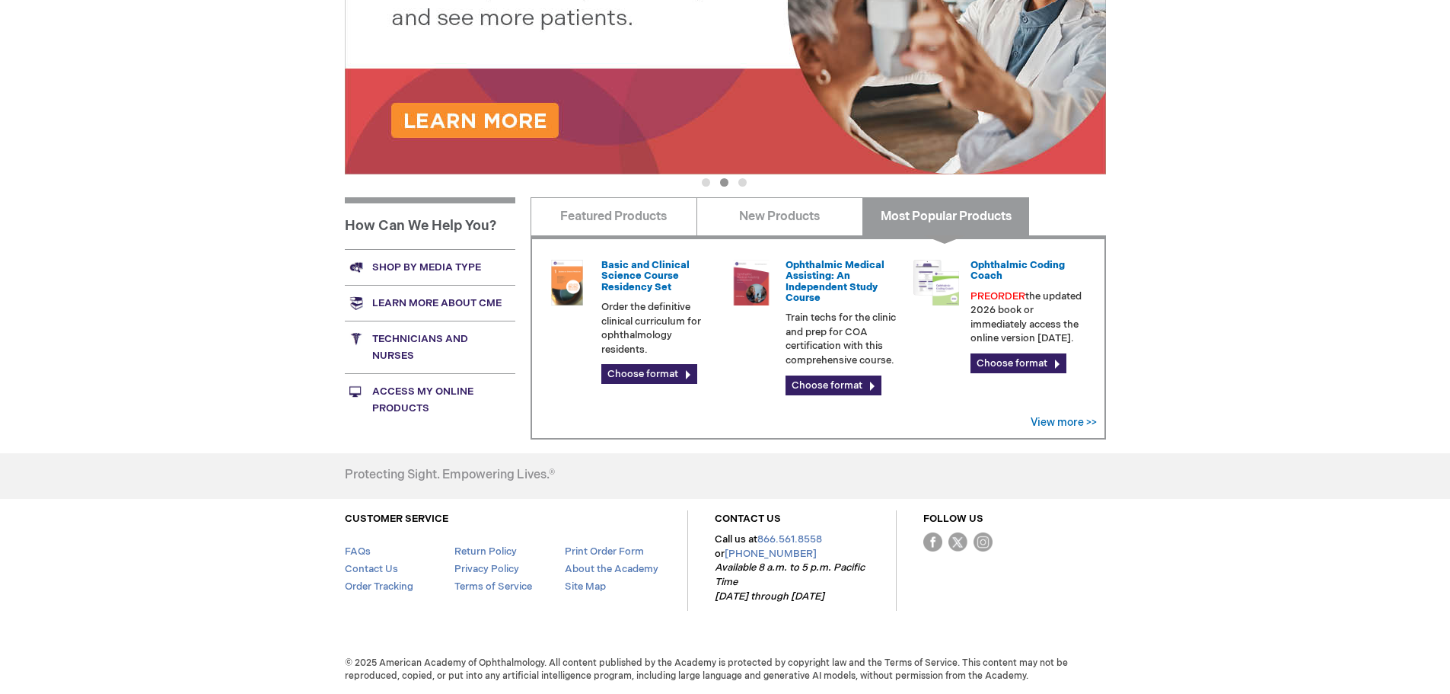
click at [1076, 429] on div "View more >>" at bounding box center [1064, 422] width 66 height 15
click at [1070, 422] on link "View more >>" at bounding box center [1064, 422] width 66 height 13
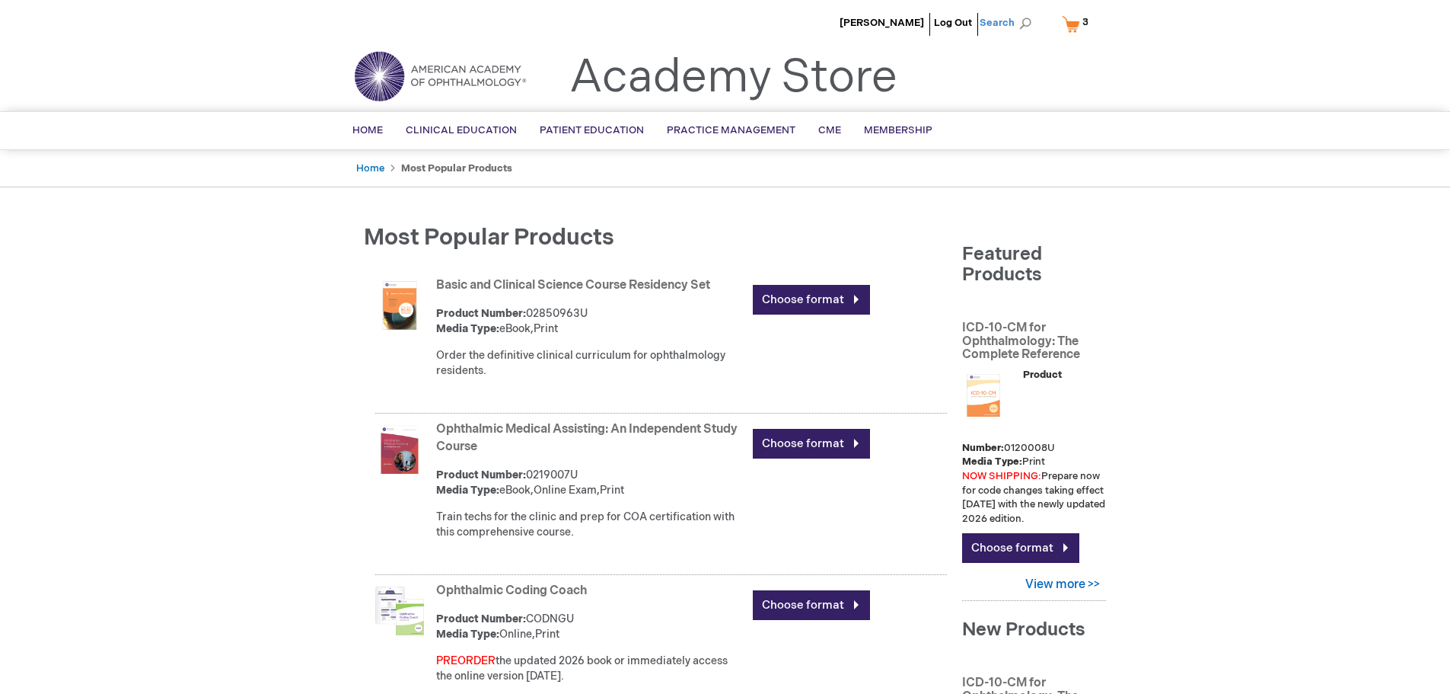
click at [1025, 22] on span "Search" at bounding box center [1009, 23] width 58 height 30
type input "HCPS"
click at [936, 93] on link "2026 Ophthalmology Coding Update" at bounding box center [959, 92] width 72 height 43
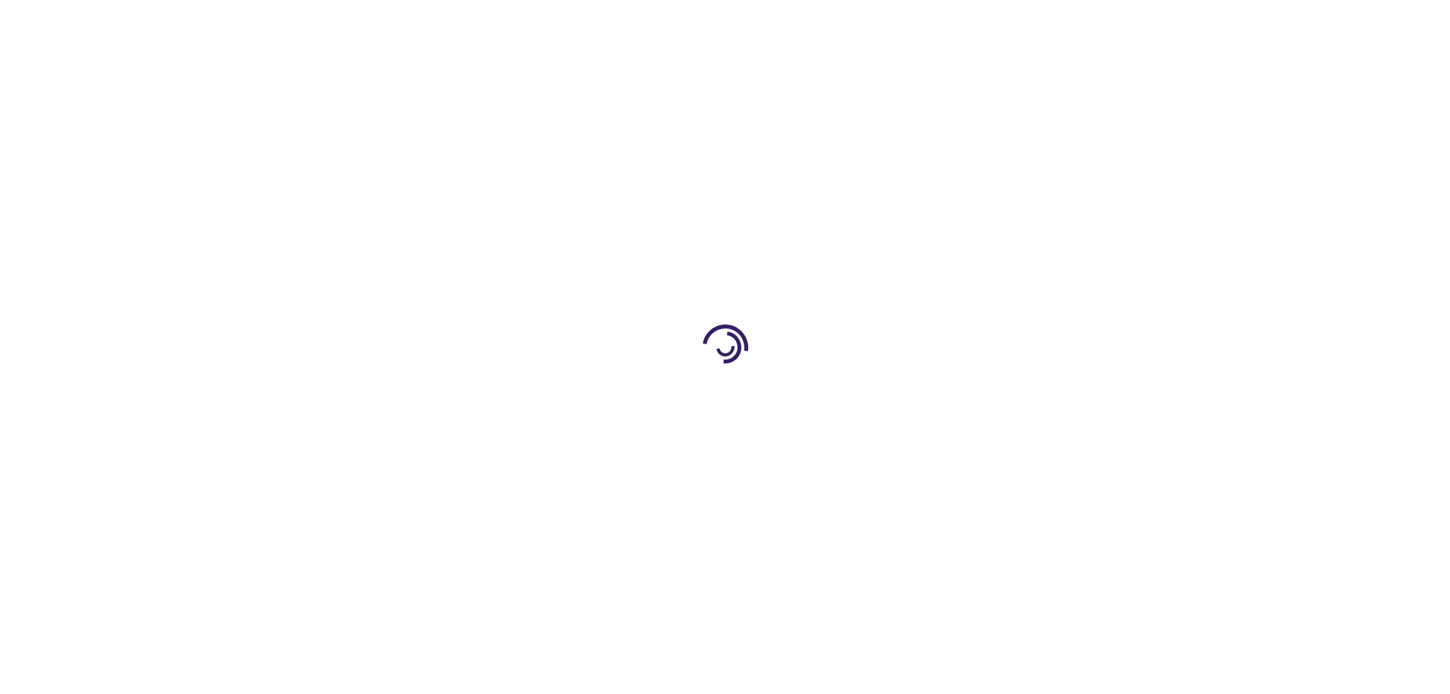
type input "0"
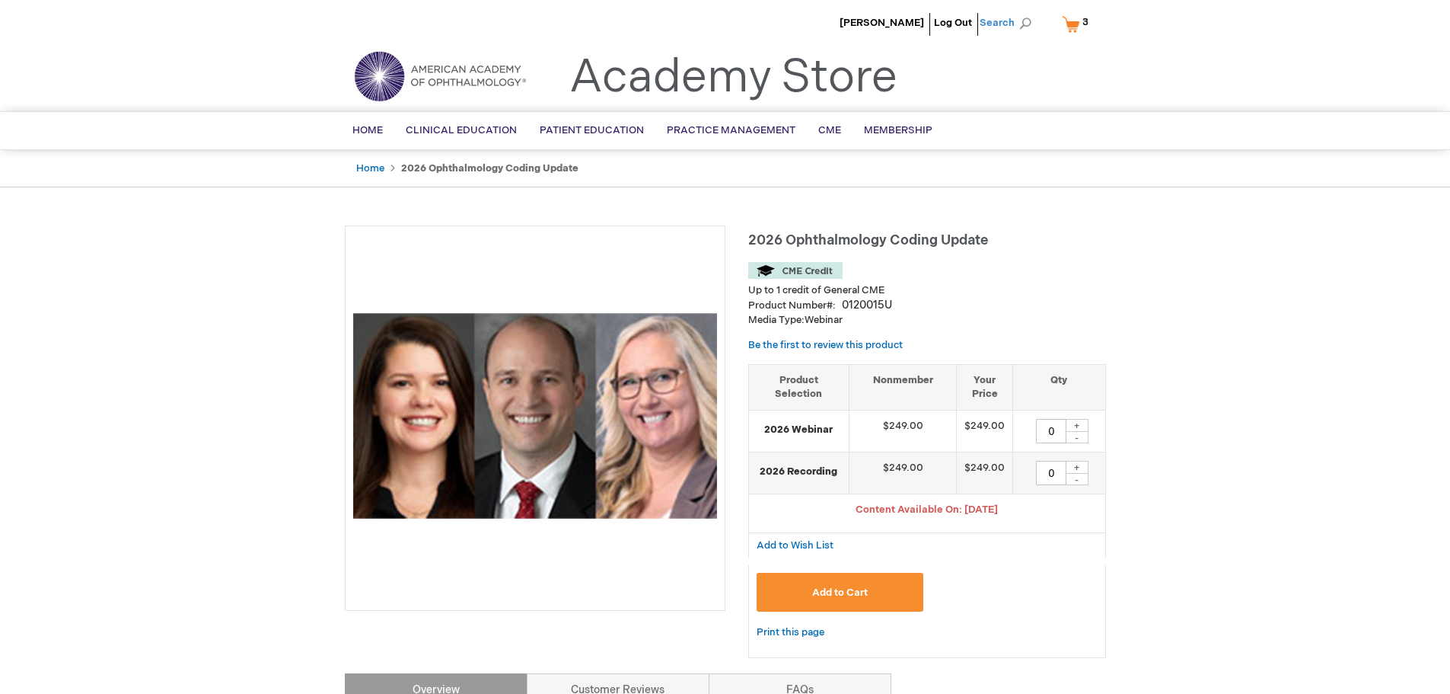
click at [1015, 17] on span "Search" at bounding box center [1009, 23] width 58 height 30
type input "HCPS Coding book"
click at [950, 133] on link "View all 3 results →" at bounding box center [937, 142] width 156 height 25
click at [946, 142] on span "View all 3 results →" at bounding box center [938, 142] width 84 height 11
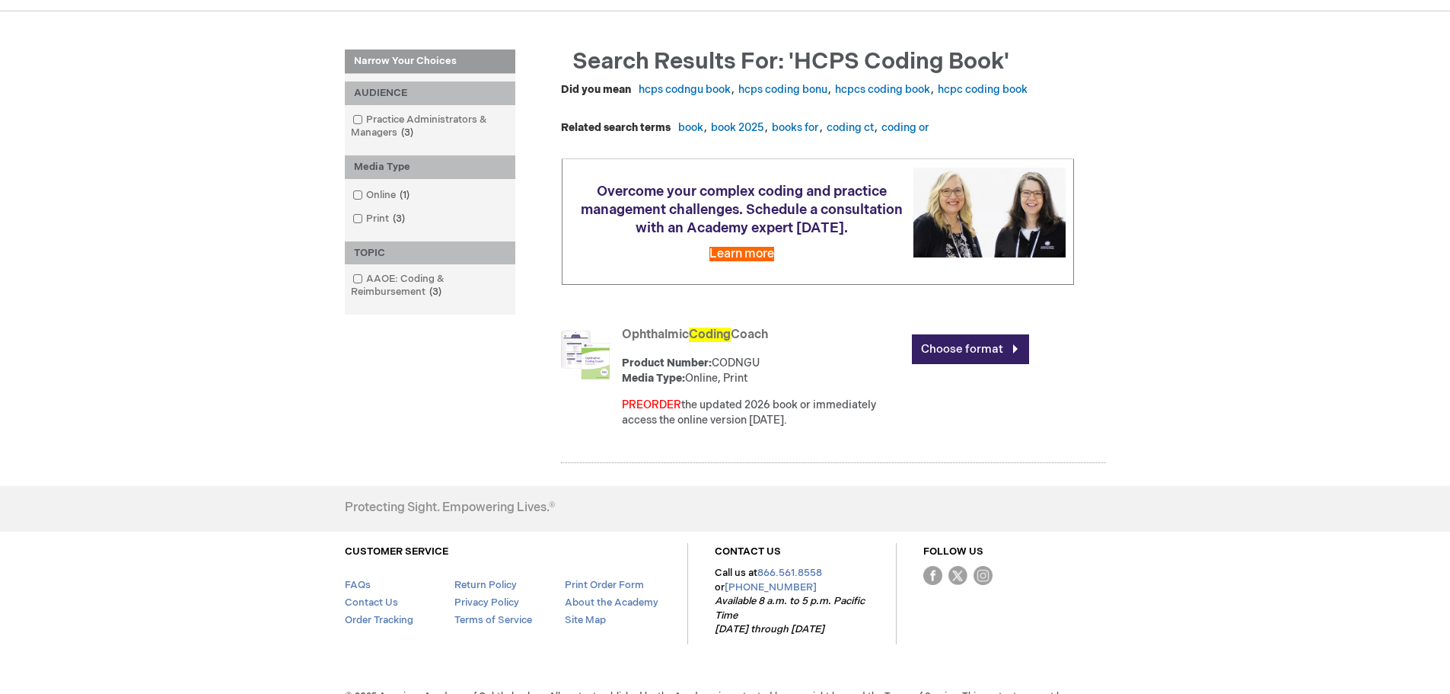
scroll to position [209, 0]
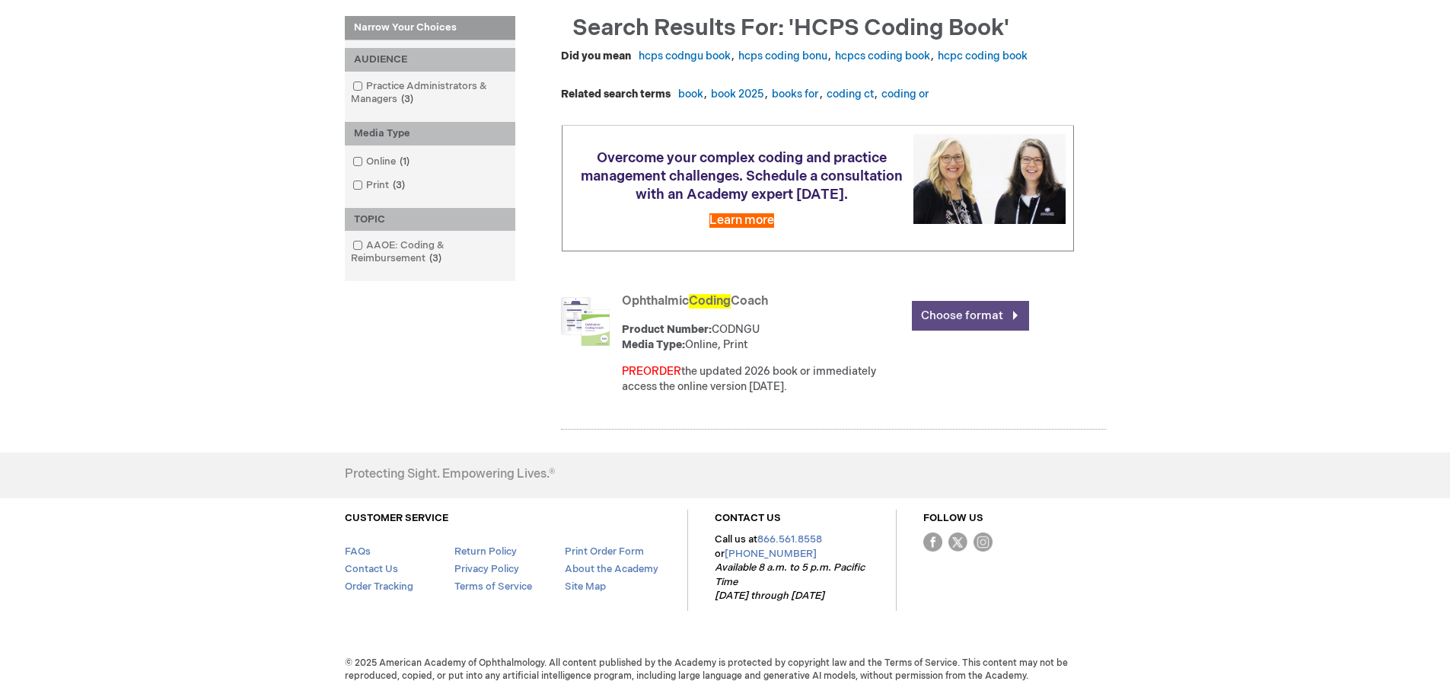
click at [963, 311] on link "Choose format" at bounding box center [970, 316] width 117 height 30
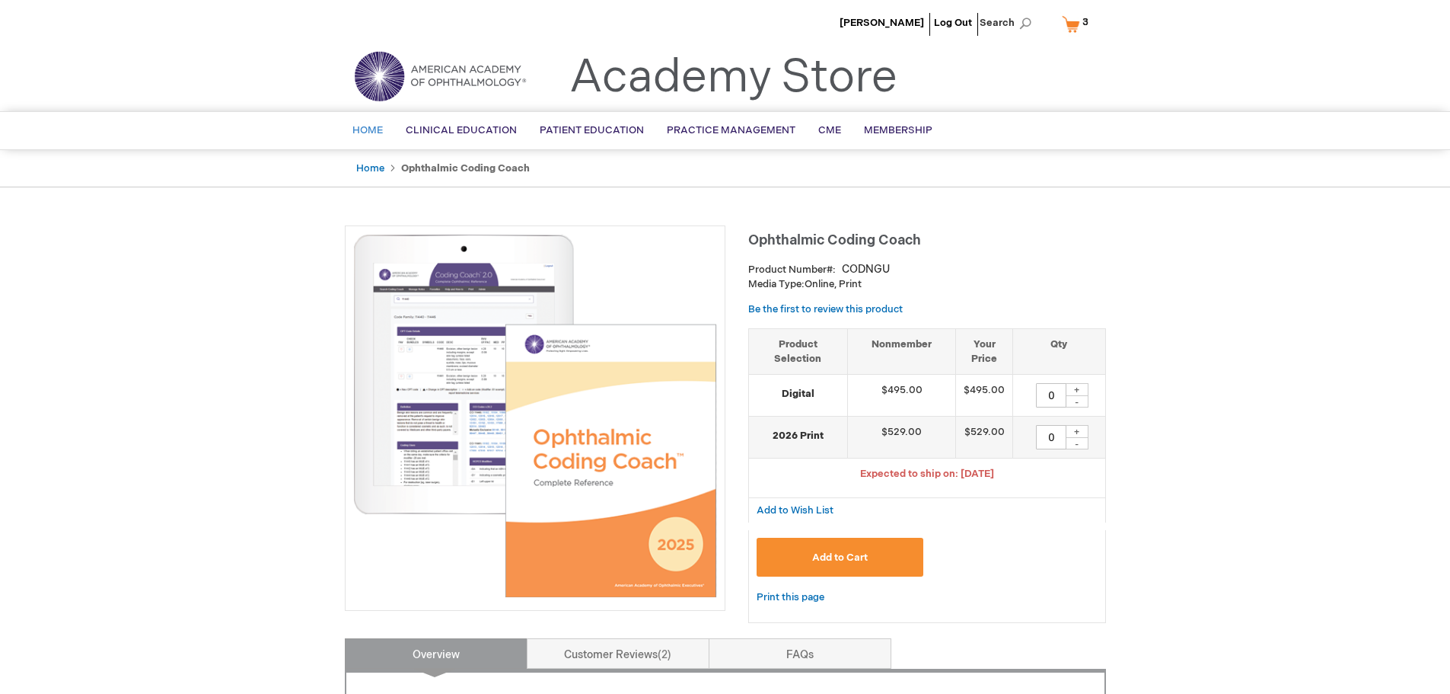
click at [375, 127] on span "Home" at bounding box center [367, 130] width 30 height 12
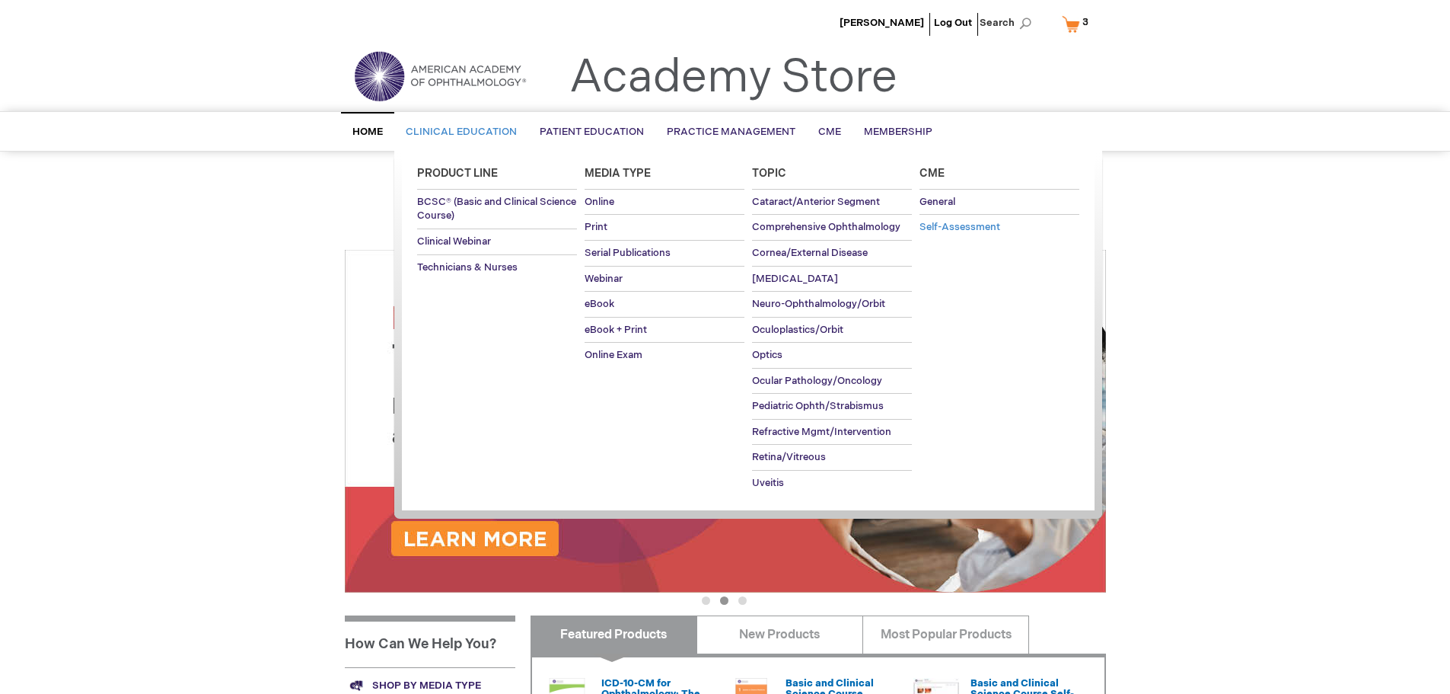
click at [934, 225] on span "Self-Assessment" at bounding box center [960, 227] width 81 height 12
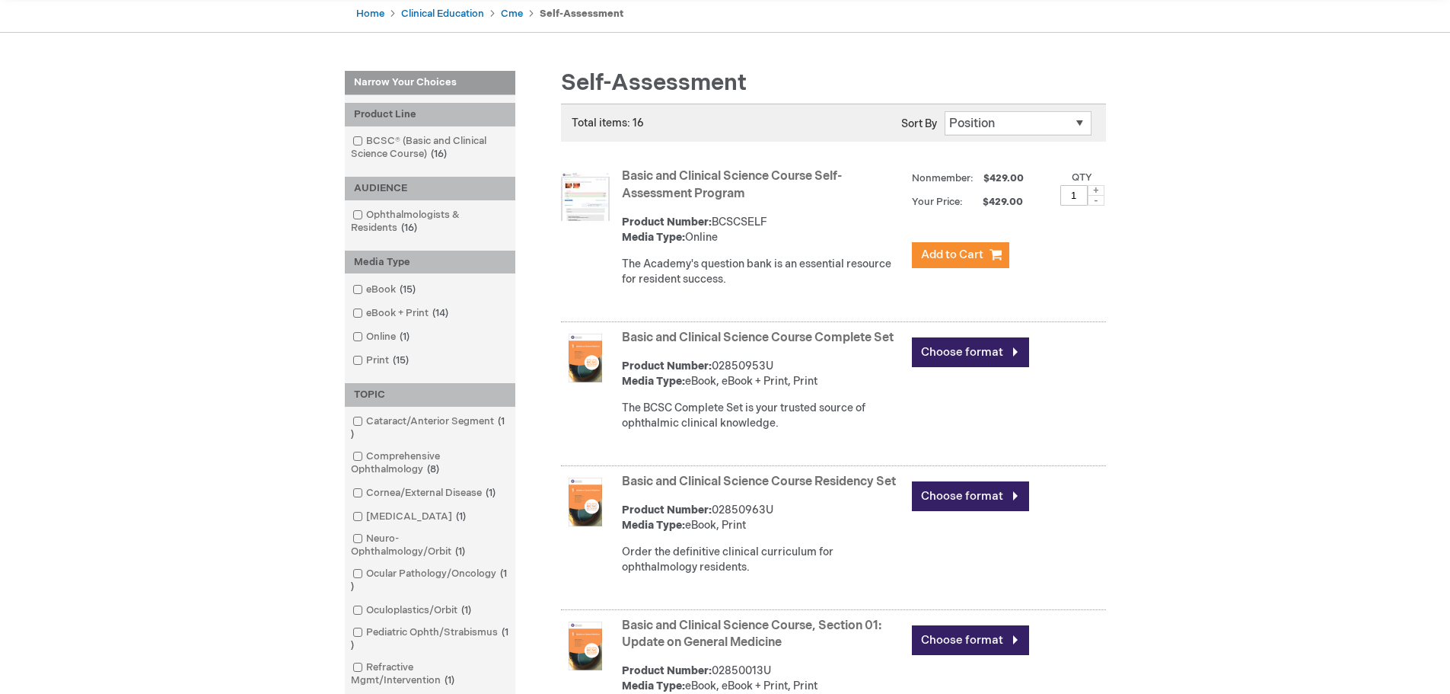
scroll to position [152, 0]
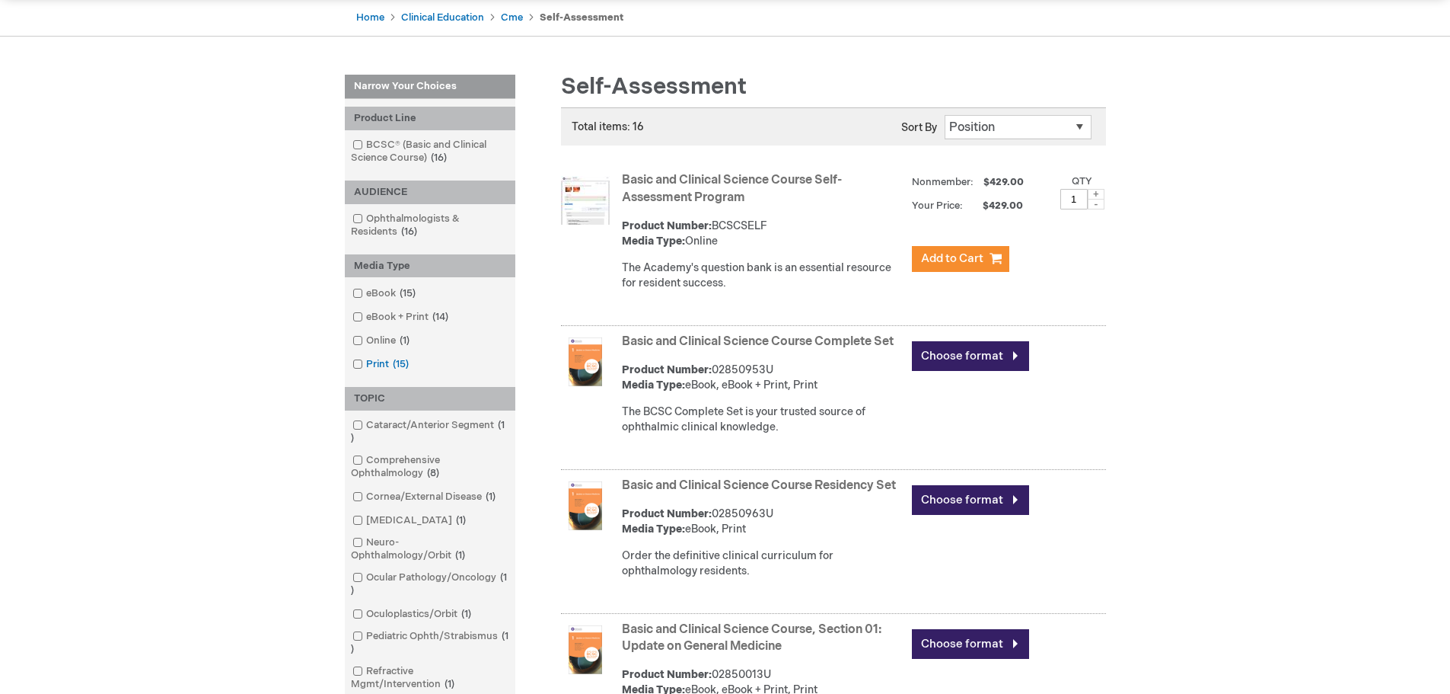
click at [366, 361] on span at bounding box center [366, 364] width 0 height 12
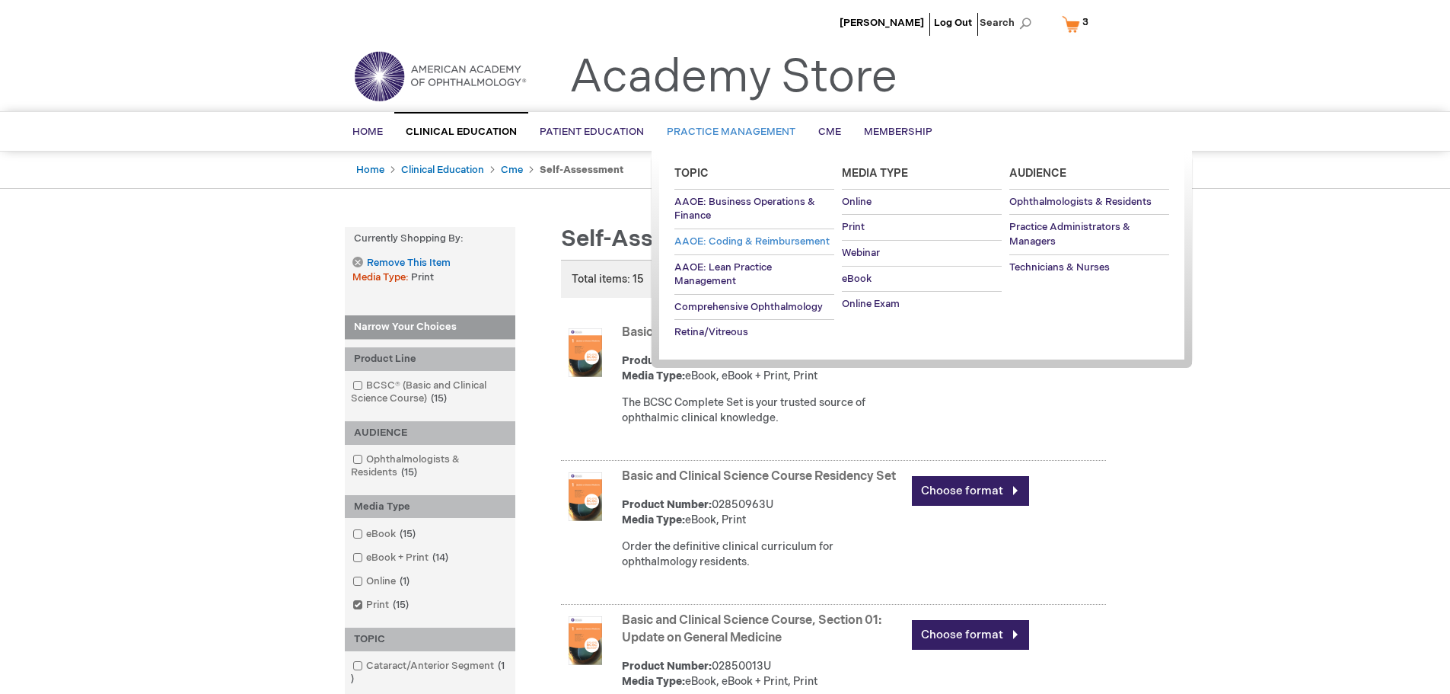
click at [714, 238] on span "AAOE: Coding & Reimbursement" at bounding box center [751, 241] width 155 height 12
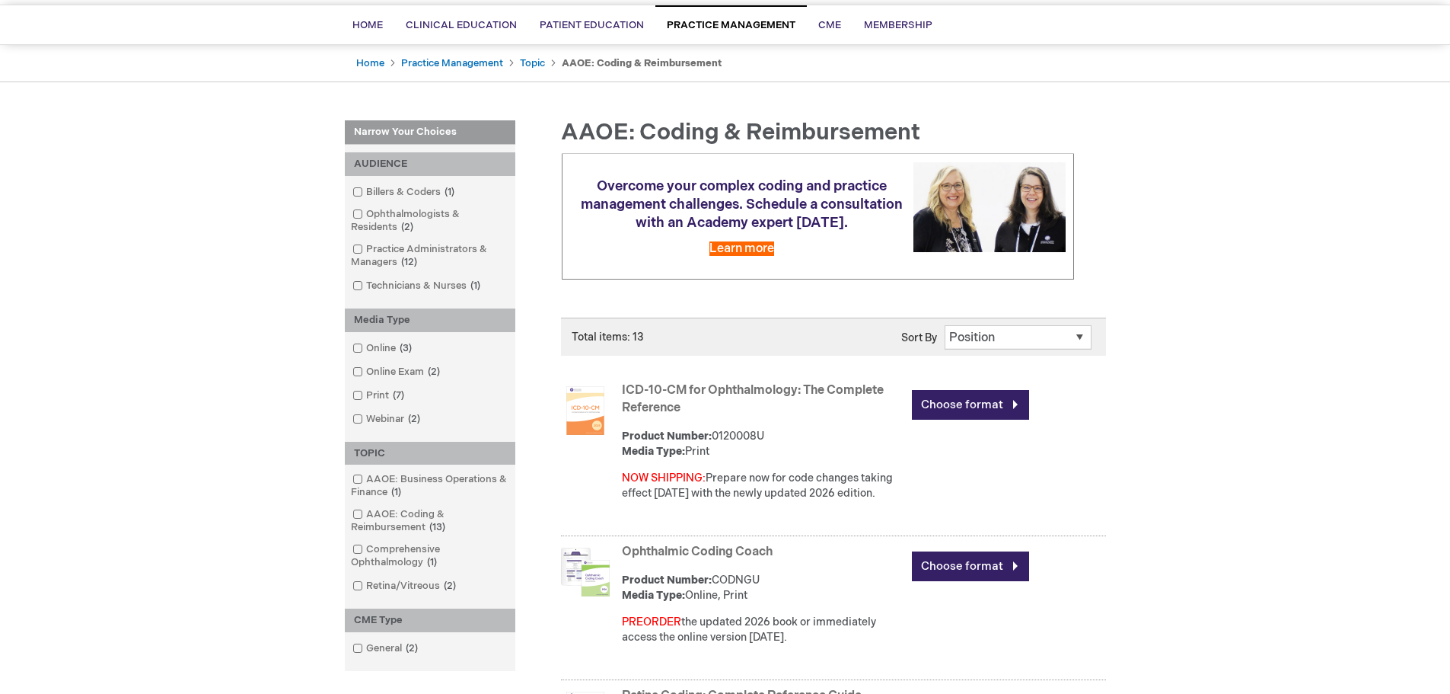
scroll to position [305, 0]
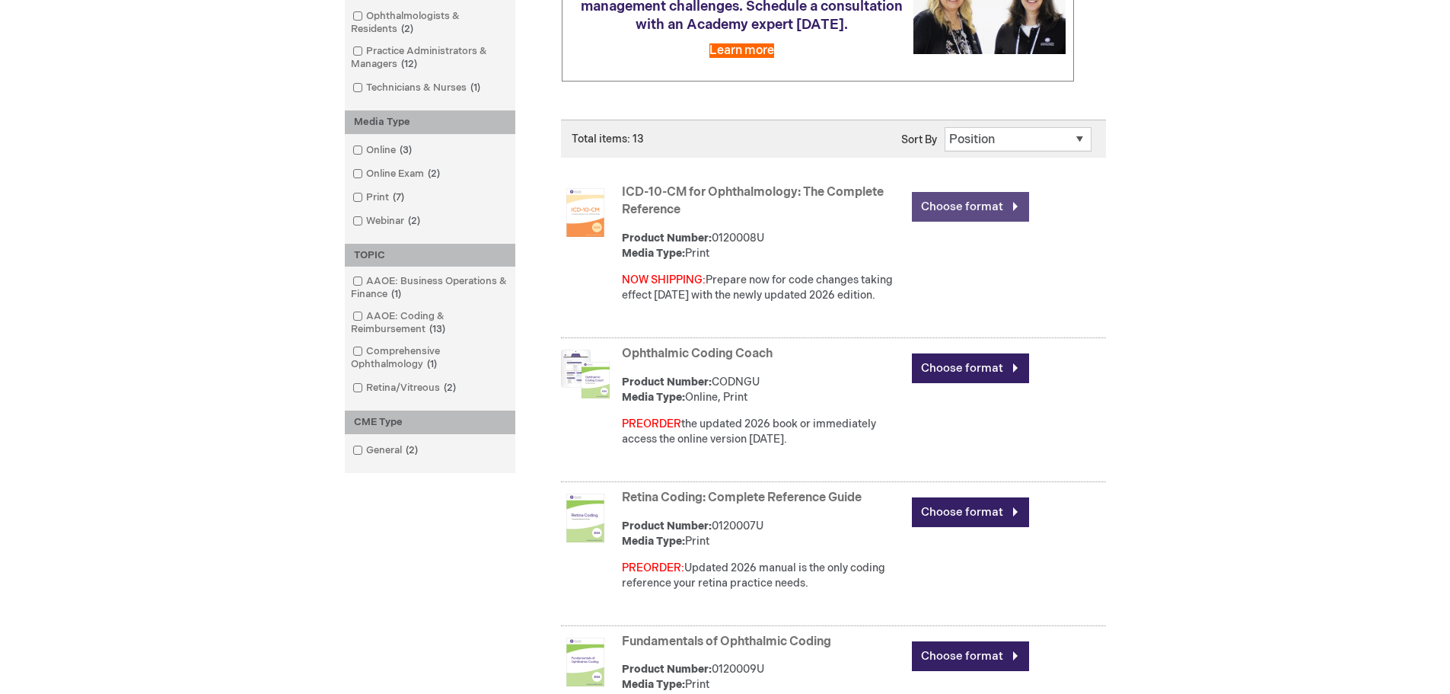
click at [984, 201] on link "Choose format" at bounding box center [970, 207] width 117 height 30
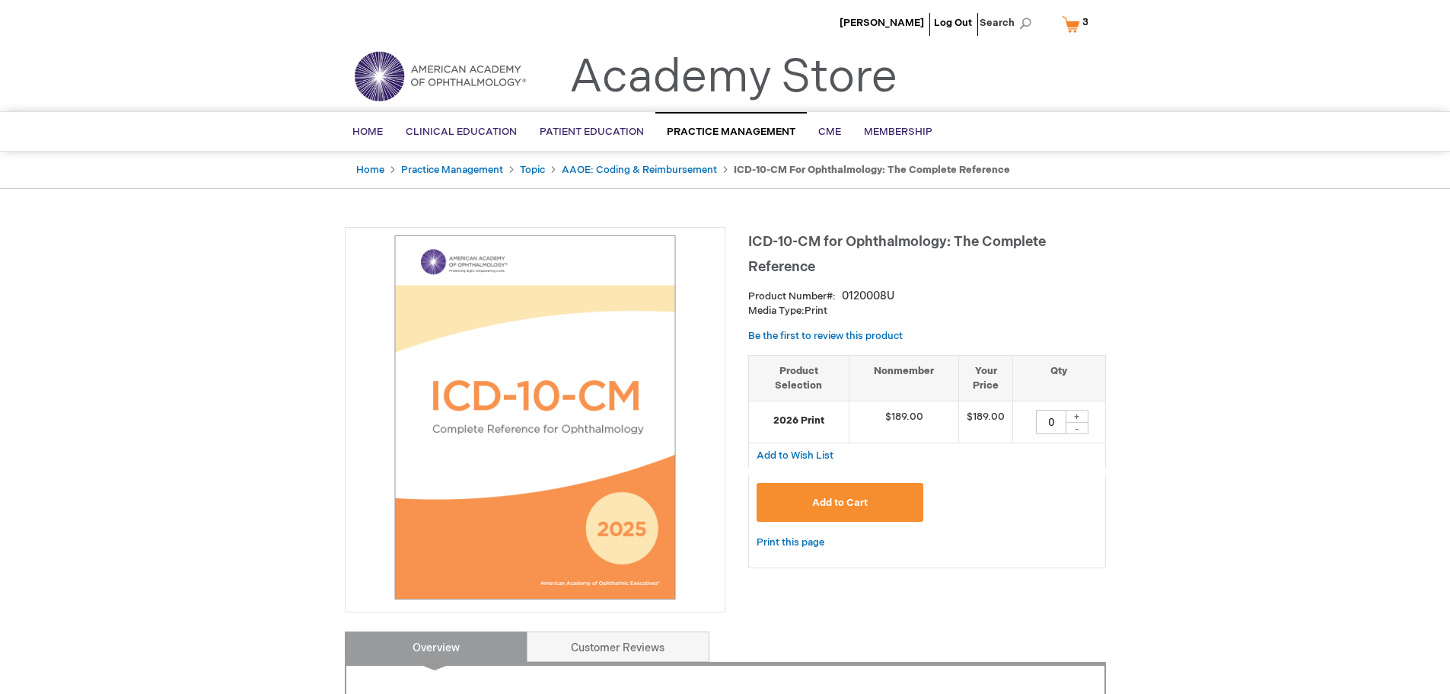
click at [888, 503] on button "Add to Cart" at bounding box center [840, 502] width 167 height 39
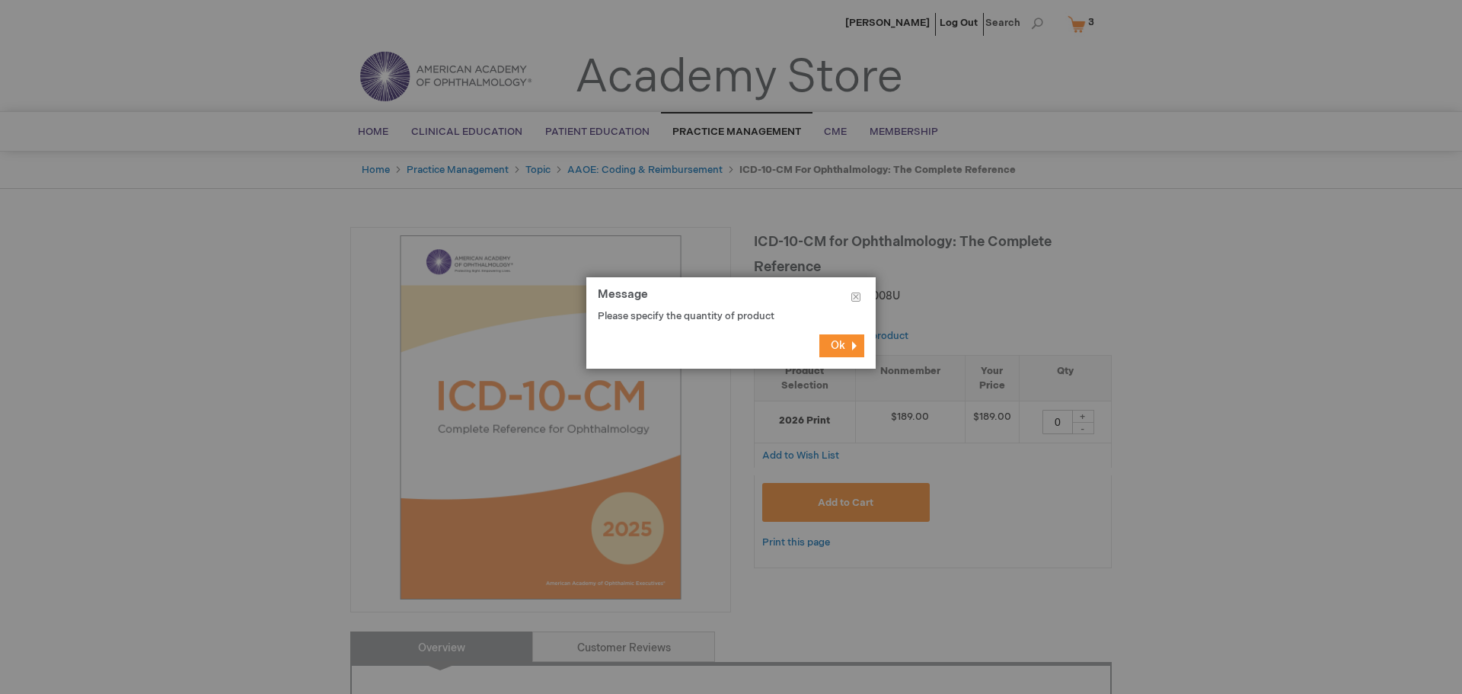
click at [840, 330] on footer "Ok" at bounding box center [730, 346] width 289 height 46
click at [850, 337] on button "Ok" at bounding box center [841, 345] width 45 height 23
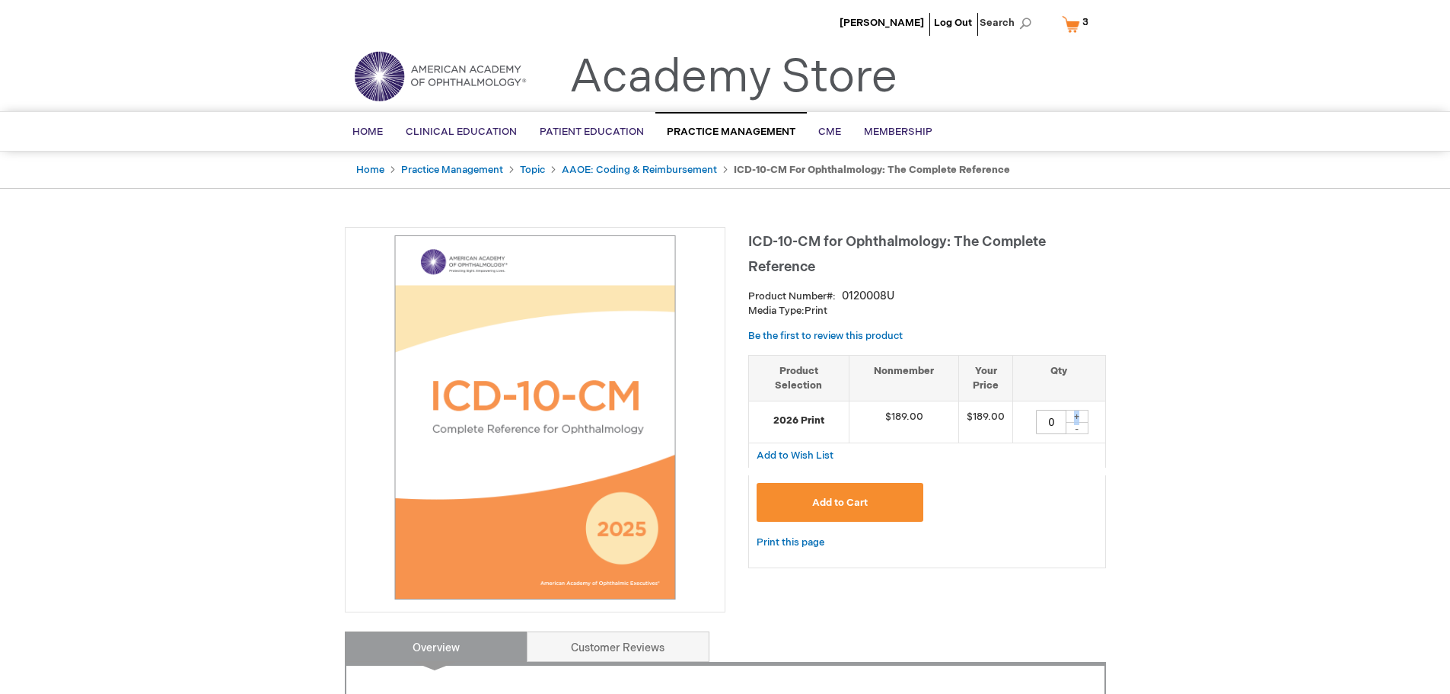
click at [1087, 413] on div "0 + -" at bounding box center [1059, 422] width 76 height 24
click at [1078, 414] on div "+" at bounding box center [1077, 416] width 23 height 13
type input "1"
click at [827, 493] on button "Add to Cart" at bounding box center [840, 502] width 167 height 39
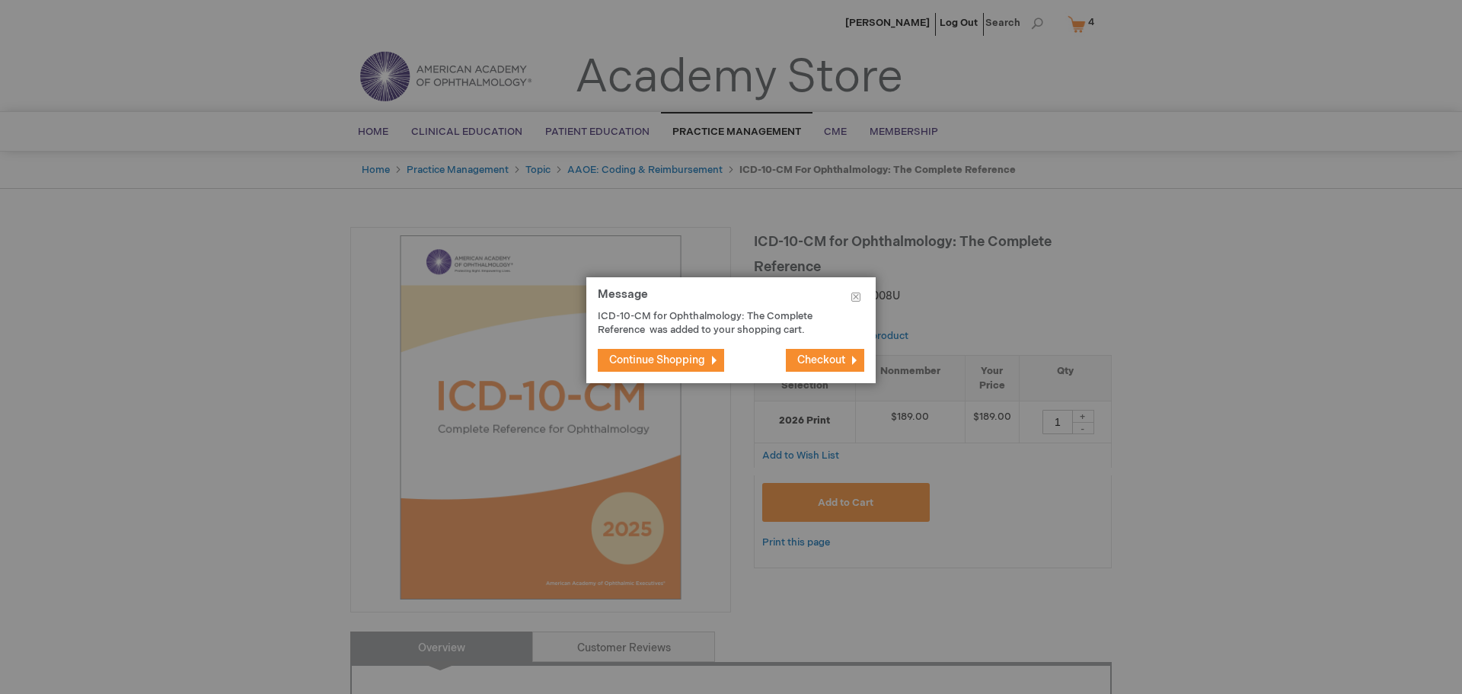
click at [694, 356] on span "Continue Shopping" at bounding box center [657, 359] width 96 height 13
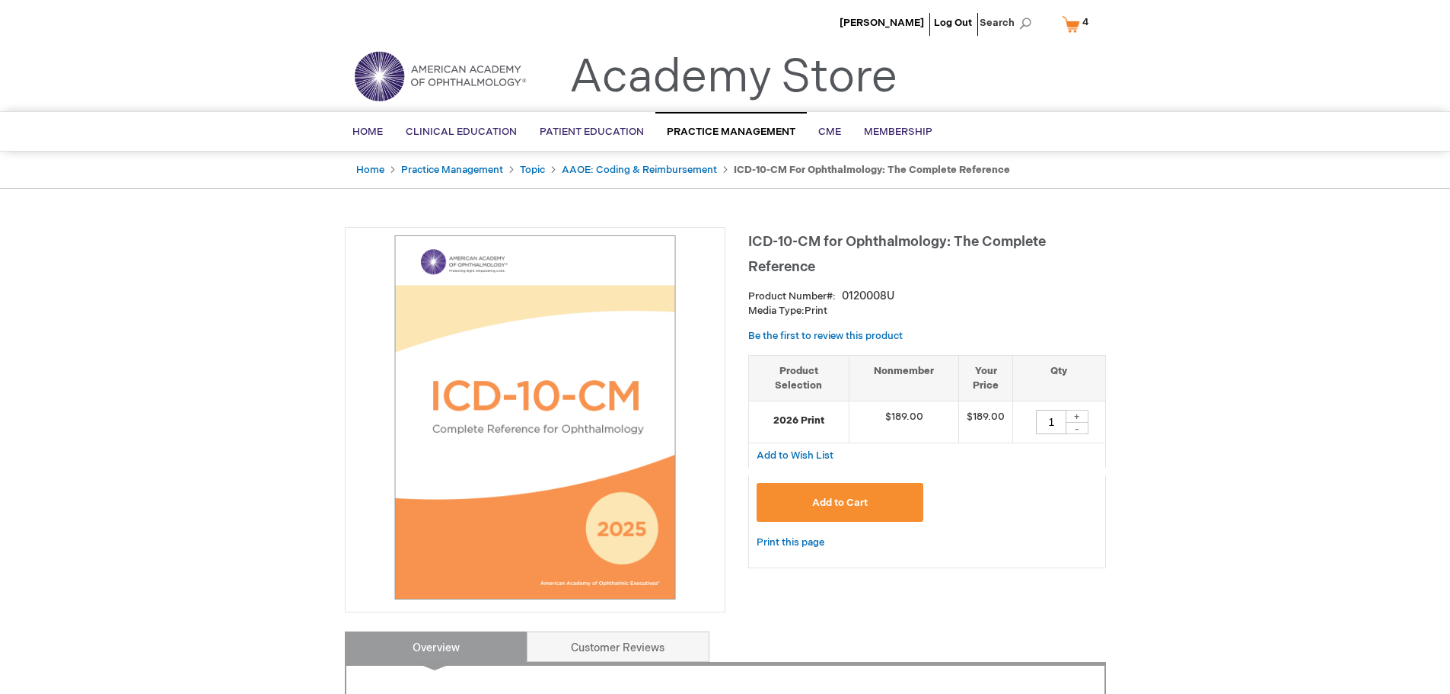
click at [1073, 27] on link "My Cart 4 4 items" at bounding box center [1079, 24] width 40 height 27
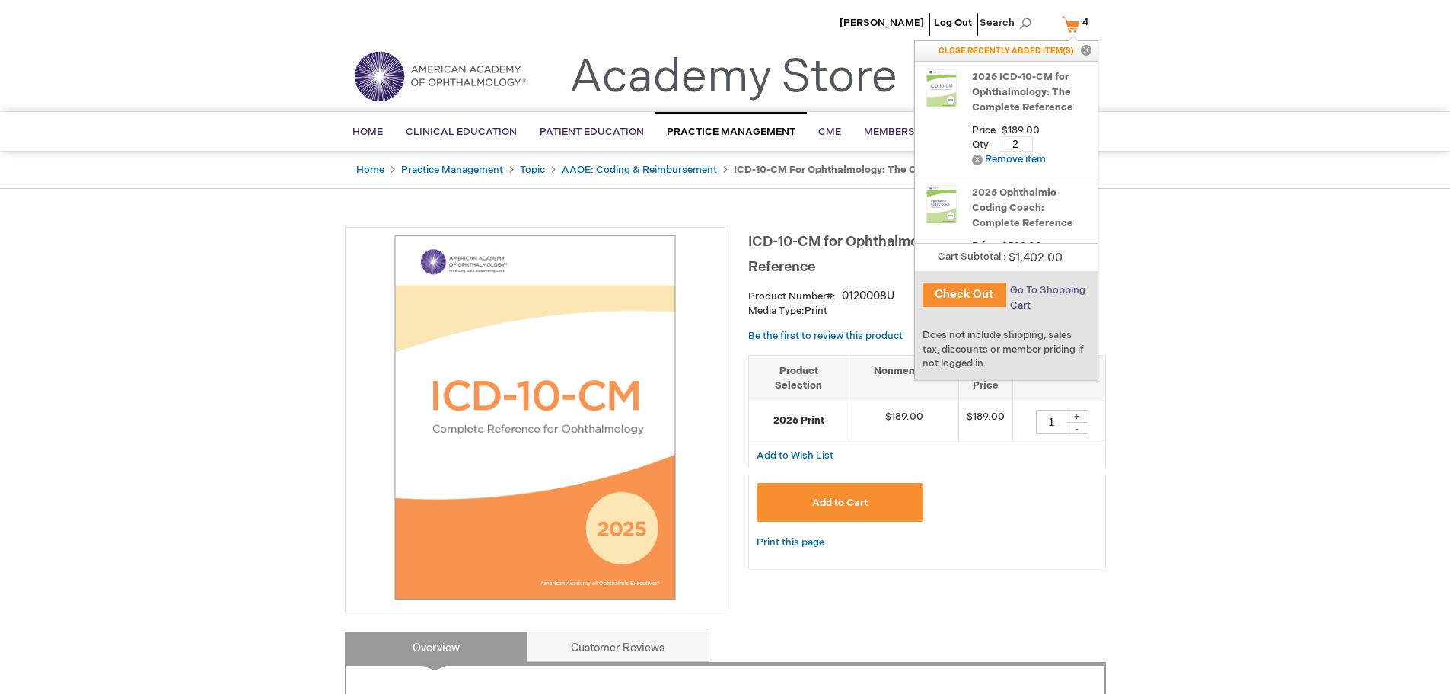
click at [1058, 289] on span "Go To Shopping Cart" at bounding box center [1047, 297] width 75 height 27
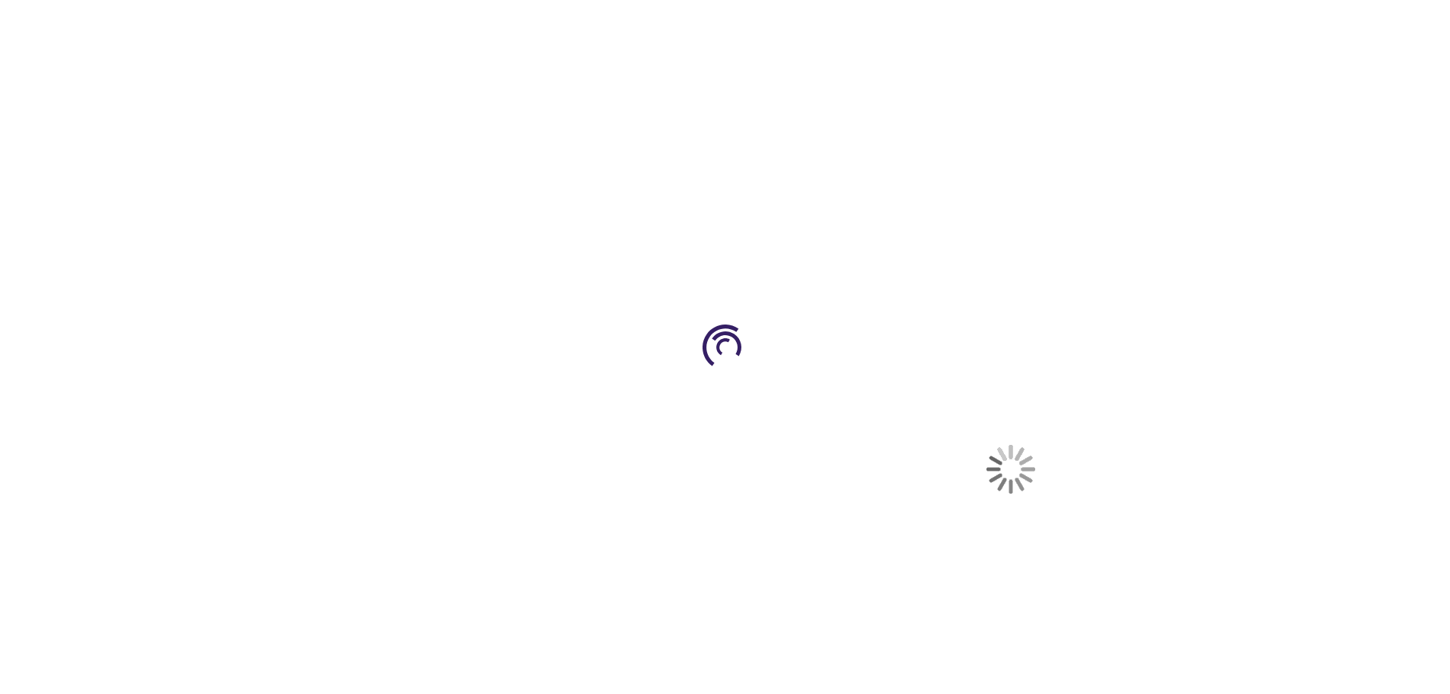
select select "US"
select select "44"
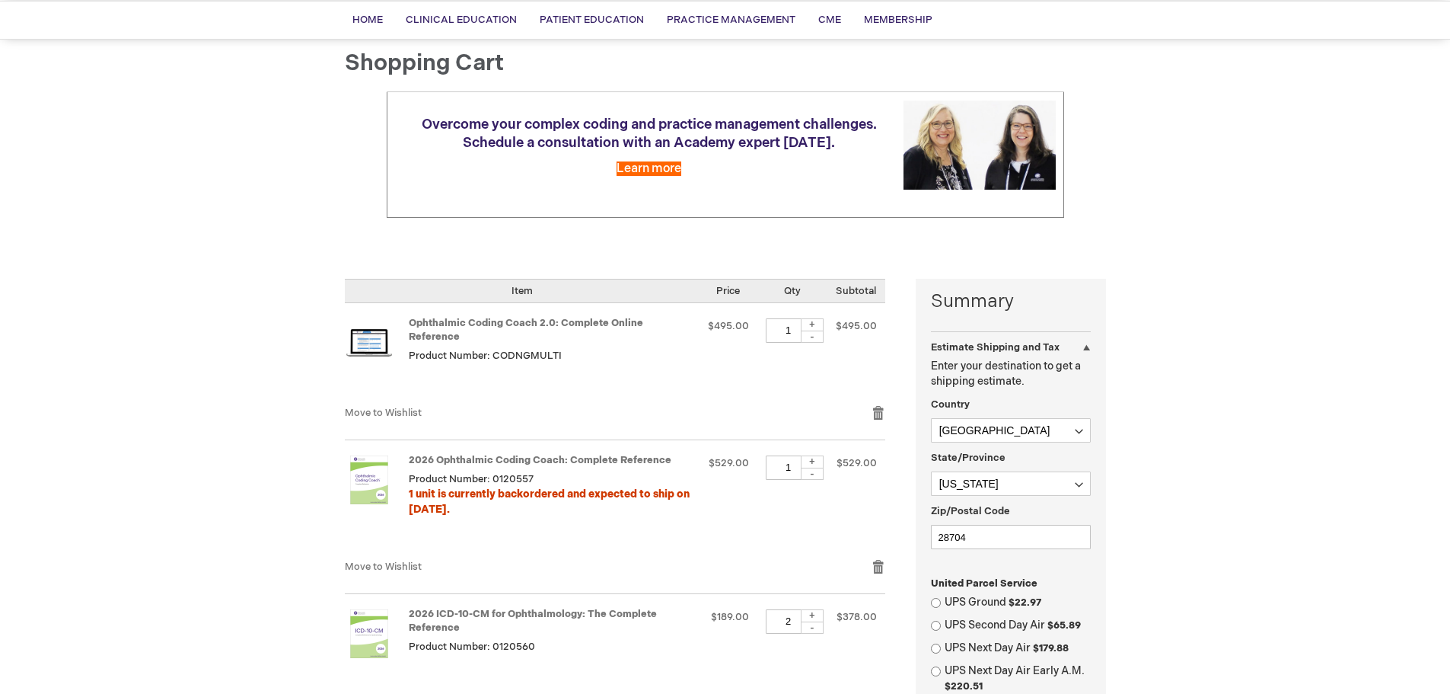
scroll to position [381, 0]
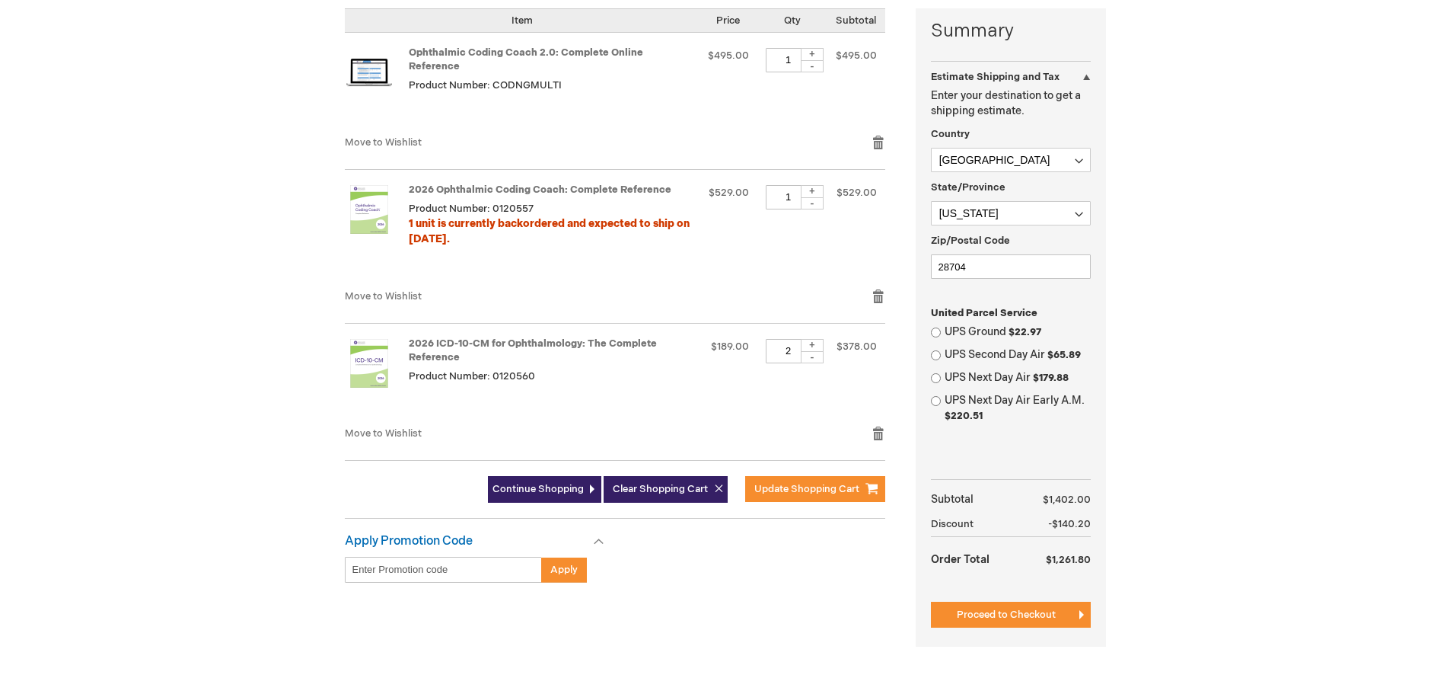
click at [820, 351] on div "-" at bounding box center [812, 357] width 23 height 12
type input "1"
click at [776, 483] on button "Update Shopping Cart" at bounding box center [815, 489] width 140 height 26
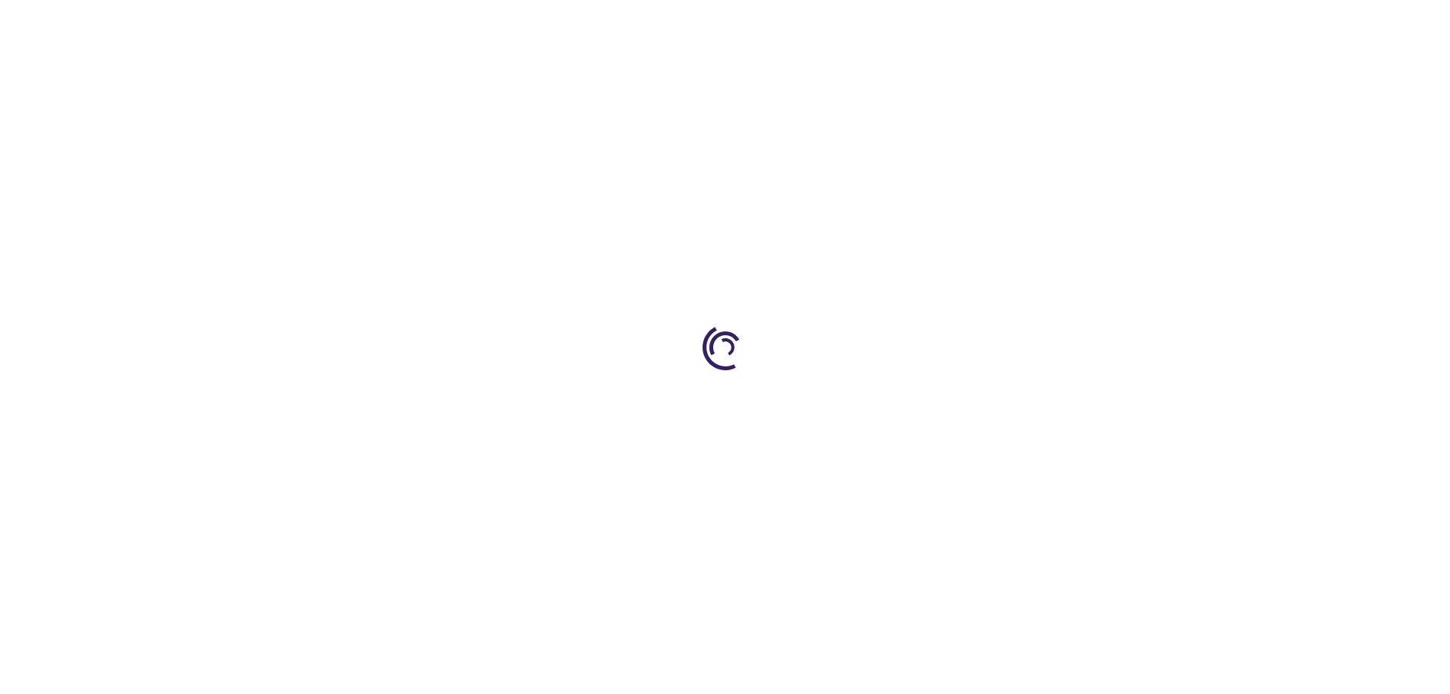
select select "US"
select select "44"
